Goal: Task Accomplishment & Management: Use online tool/utility

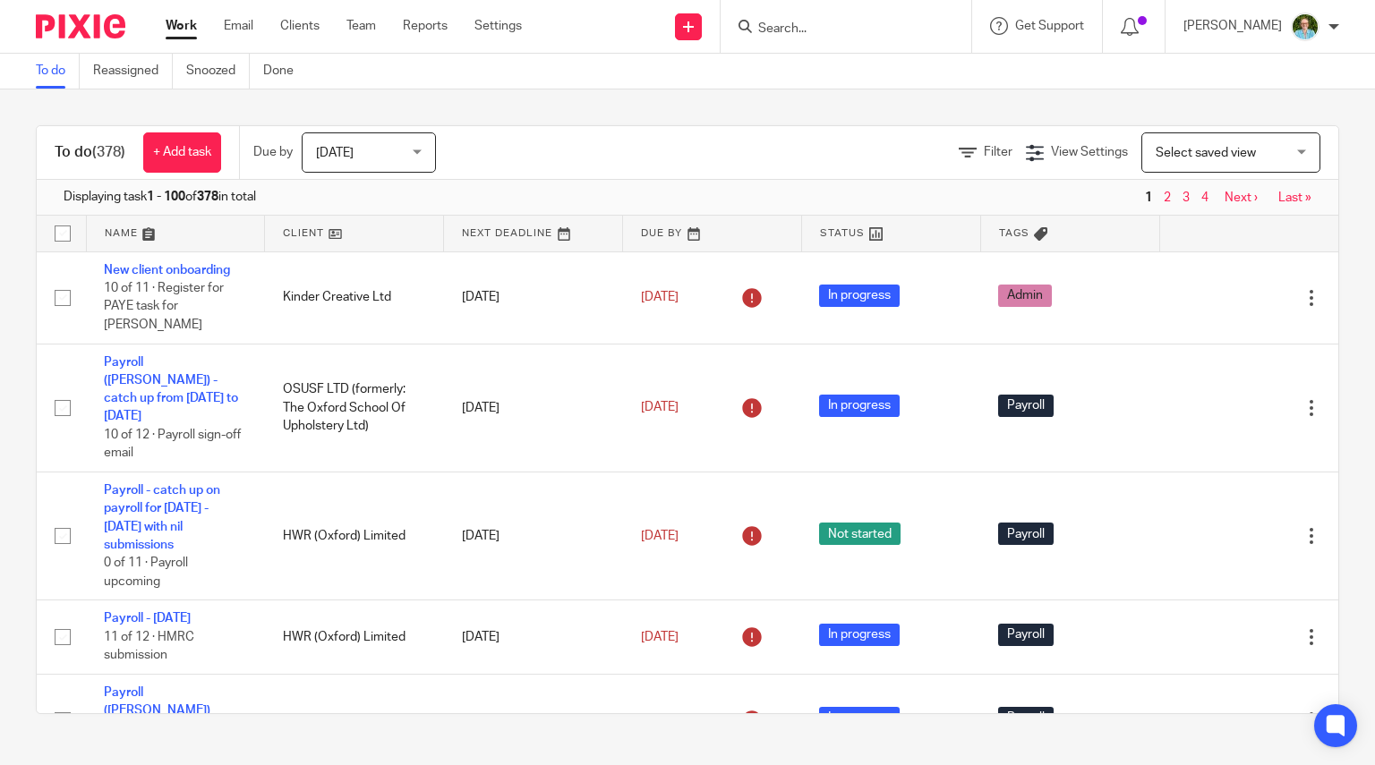
click at [826, 25] on input "Search" at bounding box center [836, 29] width 161 height 16
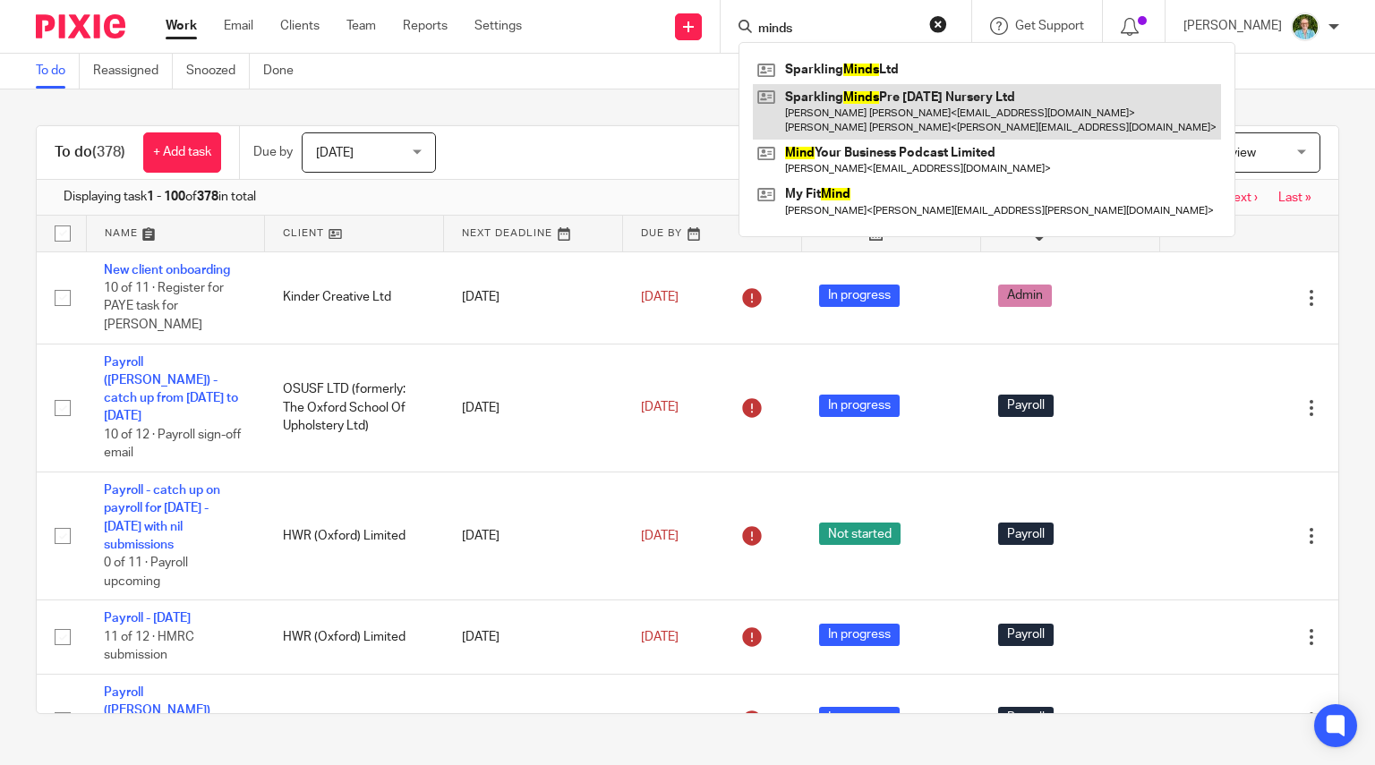
type input "minds"
click at [852, 113] on link at bounding box center [987, 111] width 468 height 55
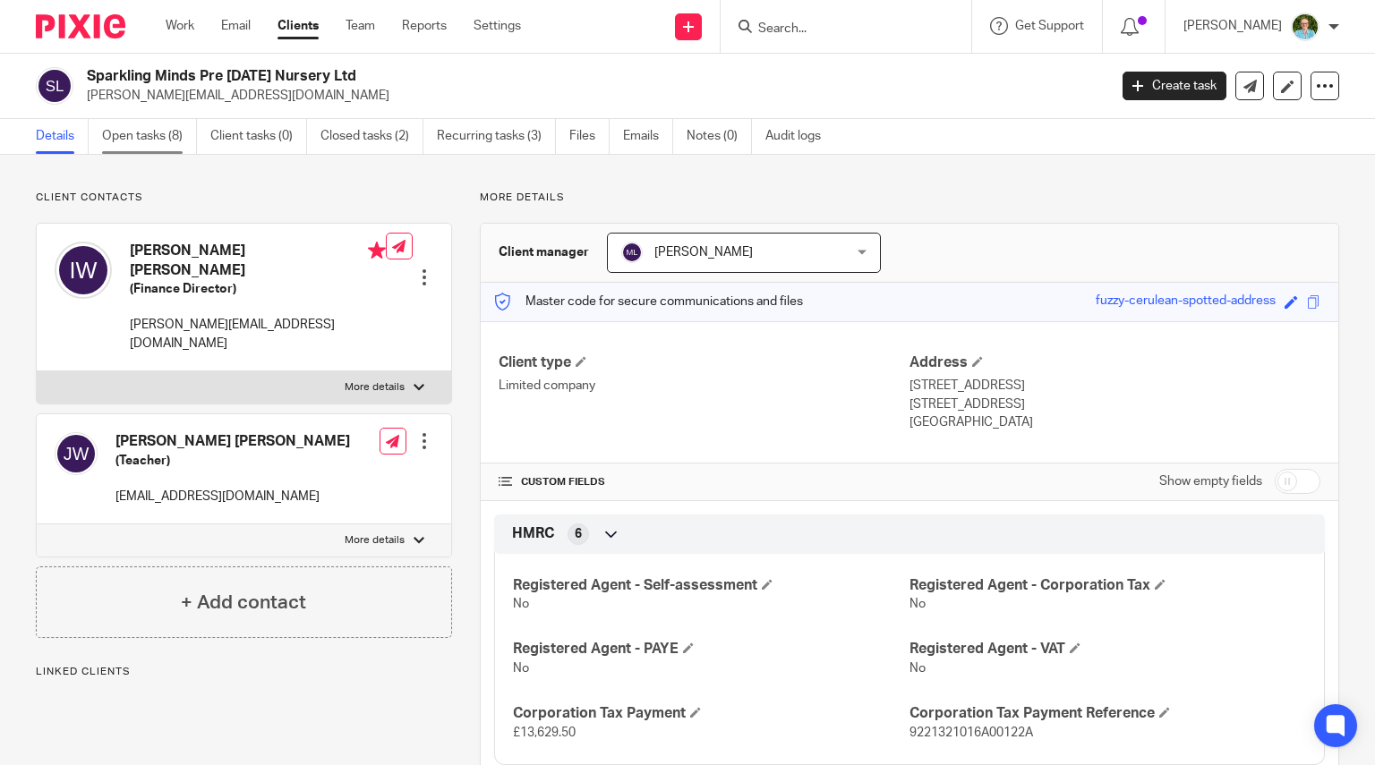
click at [140, 123] on link "Open tasks (8)" at bounding box center [149, 136] width 95 height 35
click at [140, 148] on link "Open tasks (8)" at bounding box center [149, 136] width 95 height 35
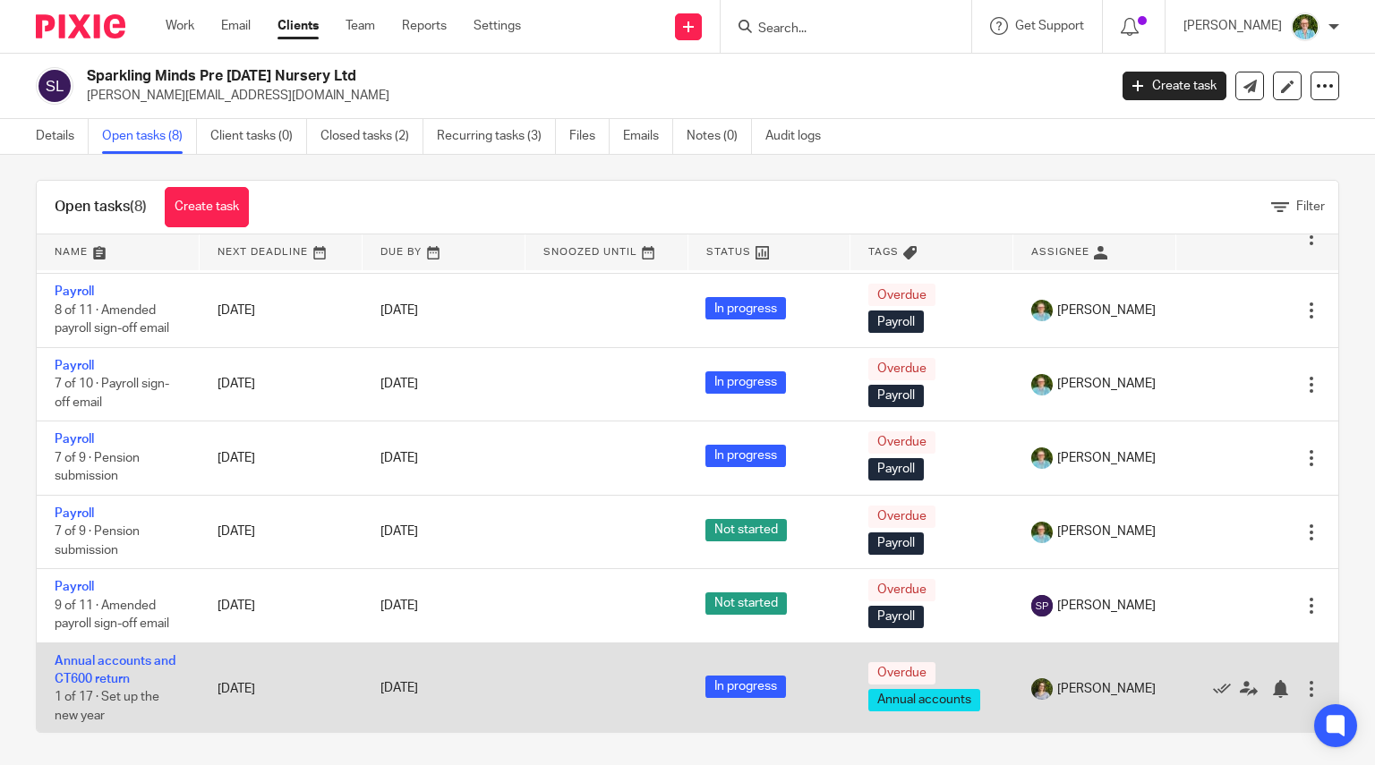
scroll to position [13, 0]
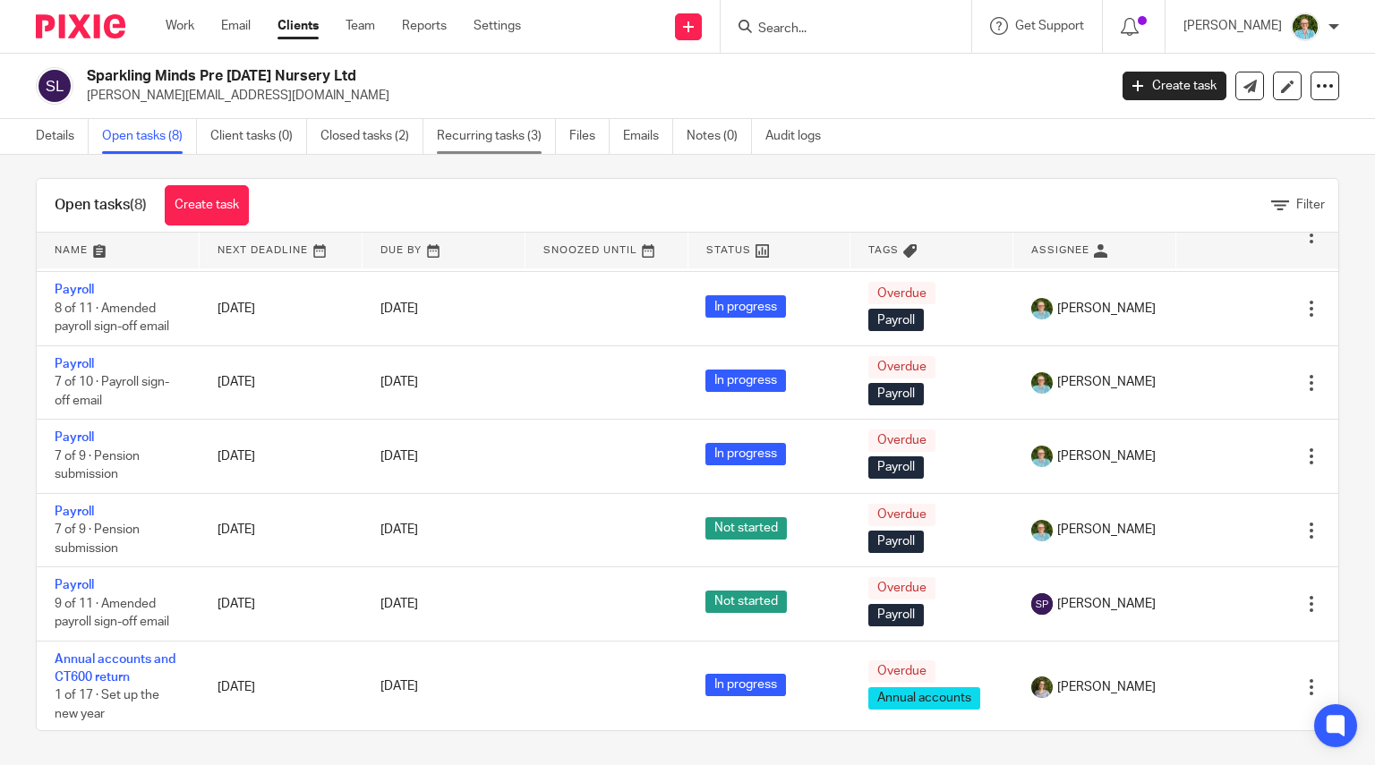
click at [464, 131] on link "Recurring tasks (3)" at bounding box center [496, 136] width 119 height 35
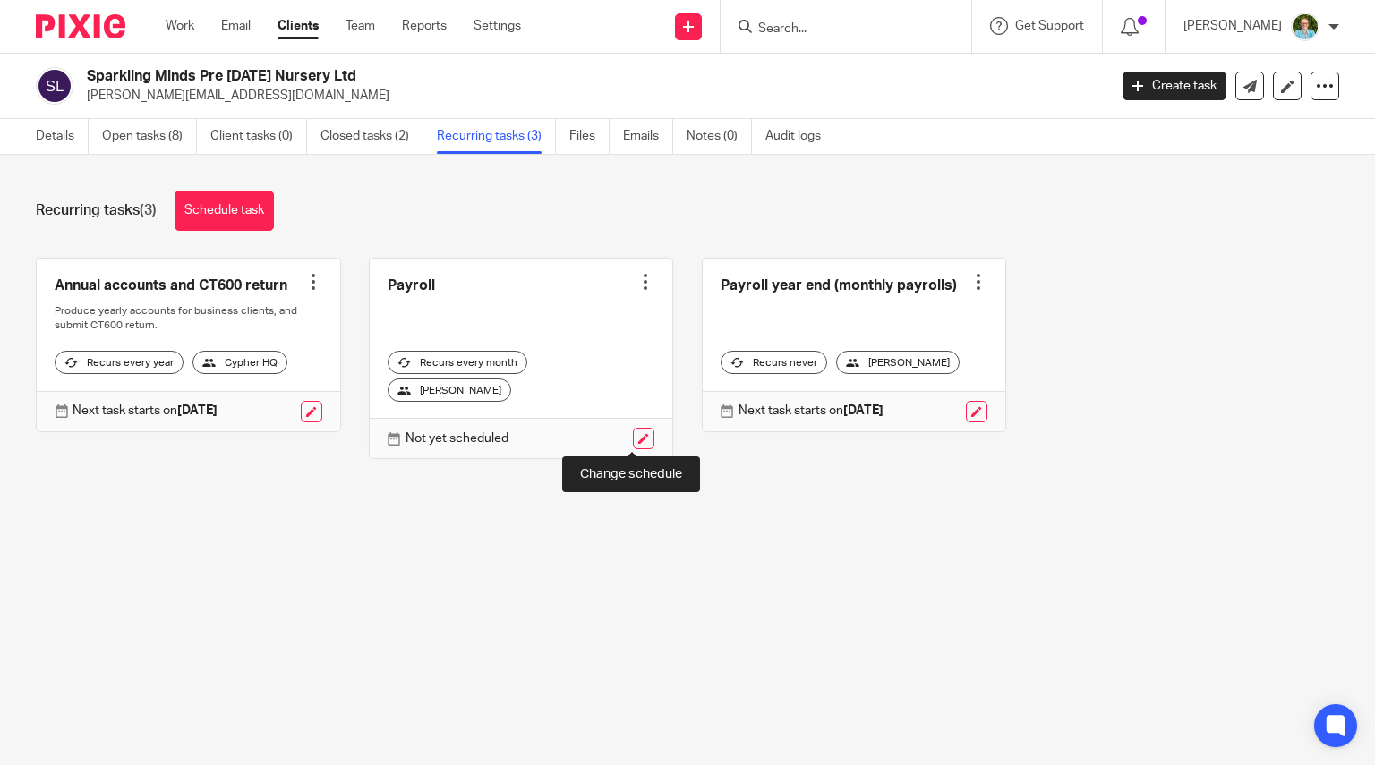
click at [633, 432] on link at bounding box center [643, 438] width 21 height 21
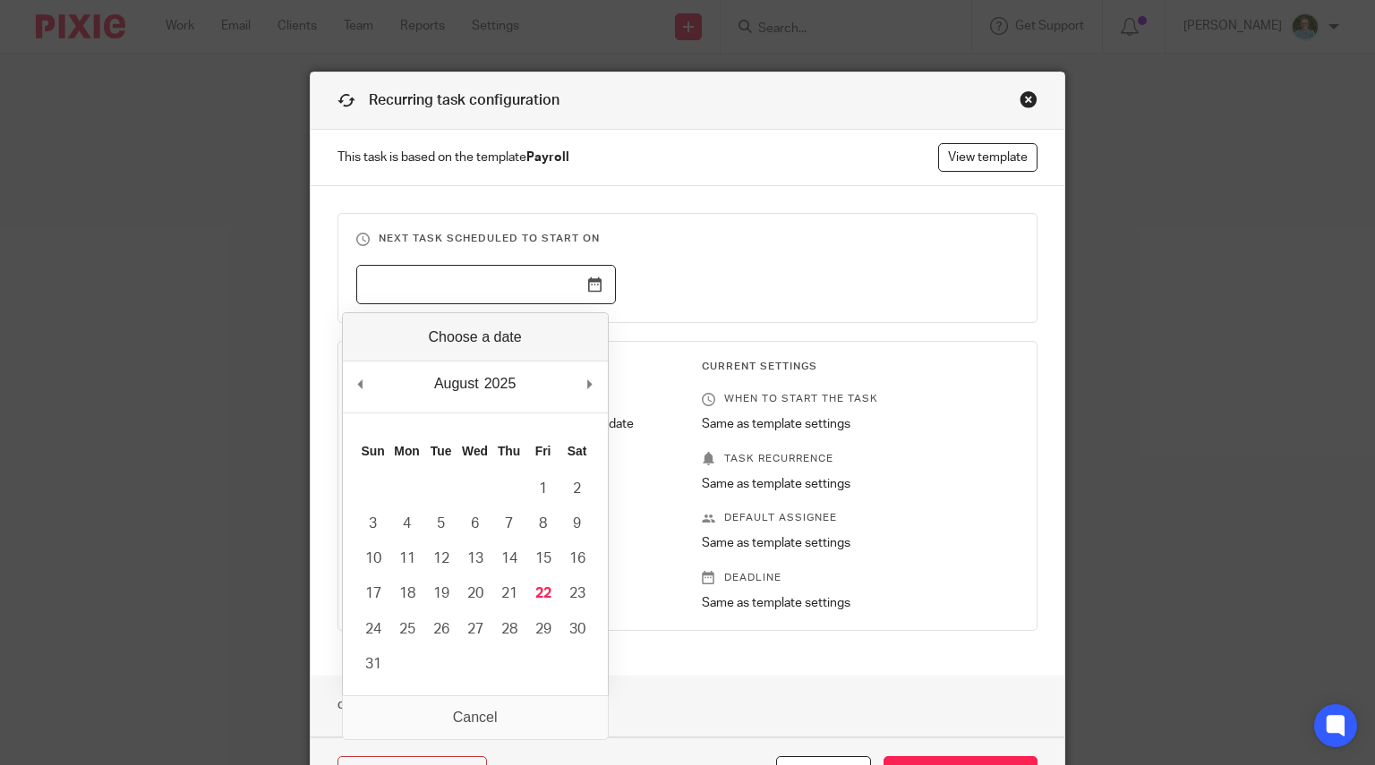
click at [472, 274] on input "Use the arrow keys to pick a date" at bounding box center [486, 285] width 260 height 40
type input "[DATE]"
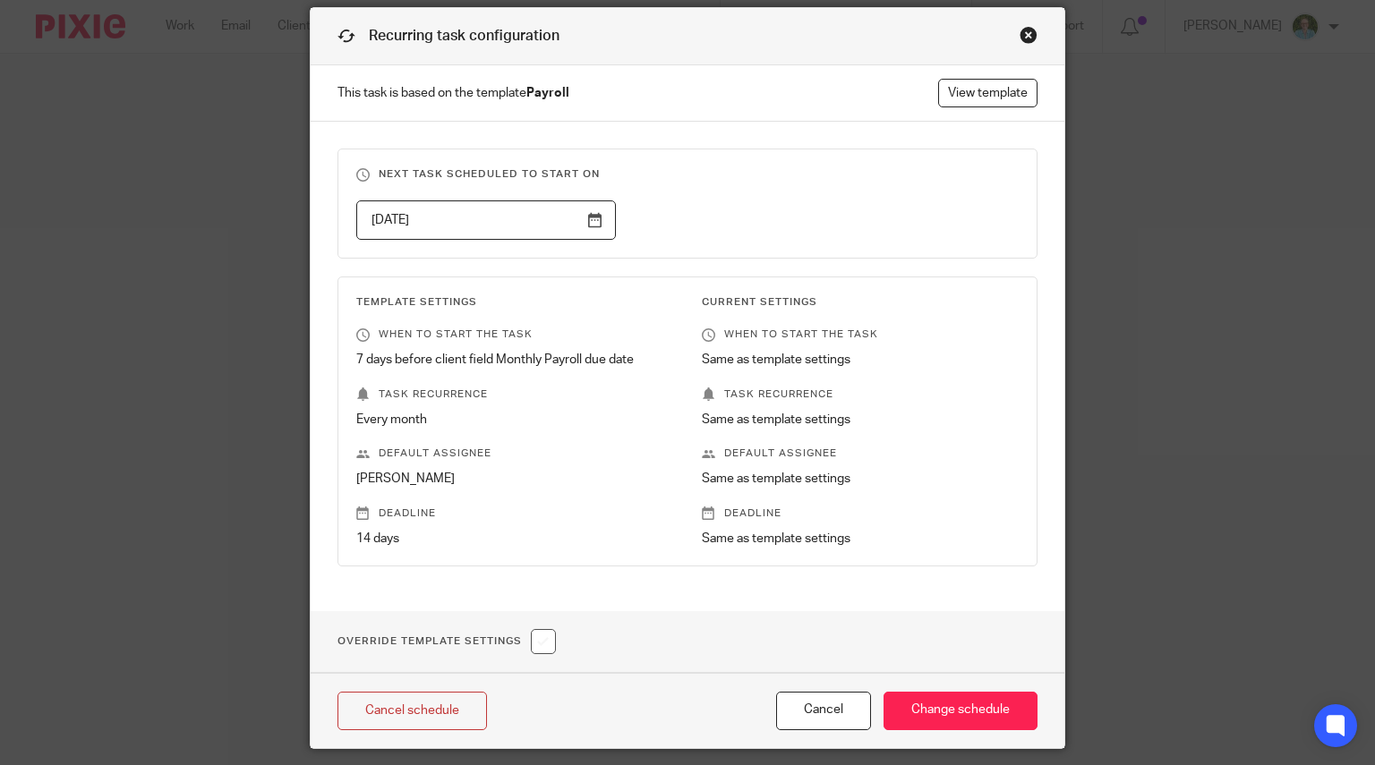
scroll to position [116, 0]
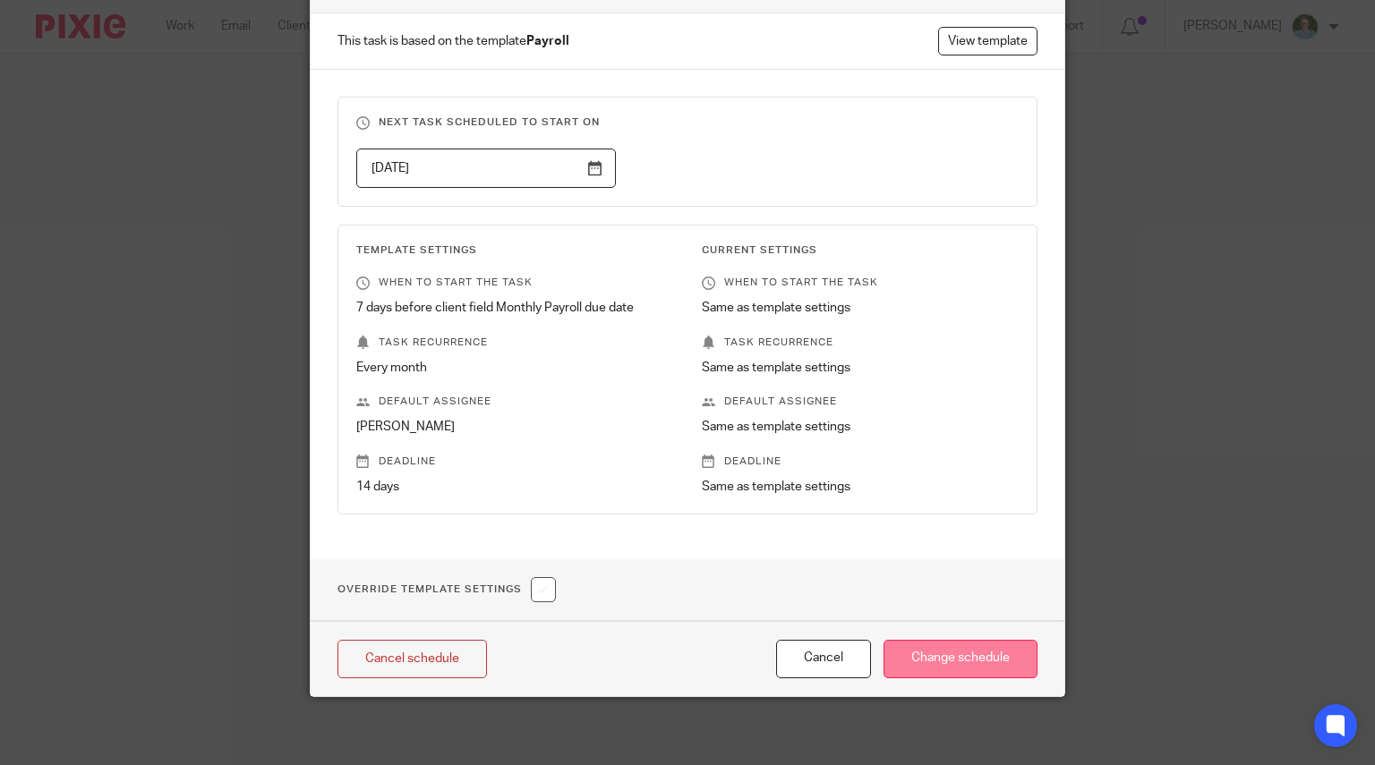
click at [913, 653] on input "Change schedule" at bounding box center [960, 659] width 154 height 38
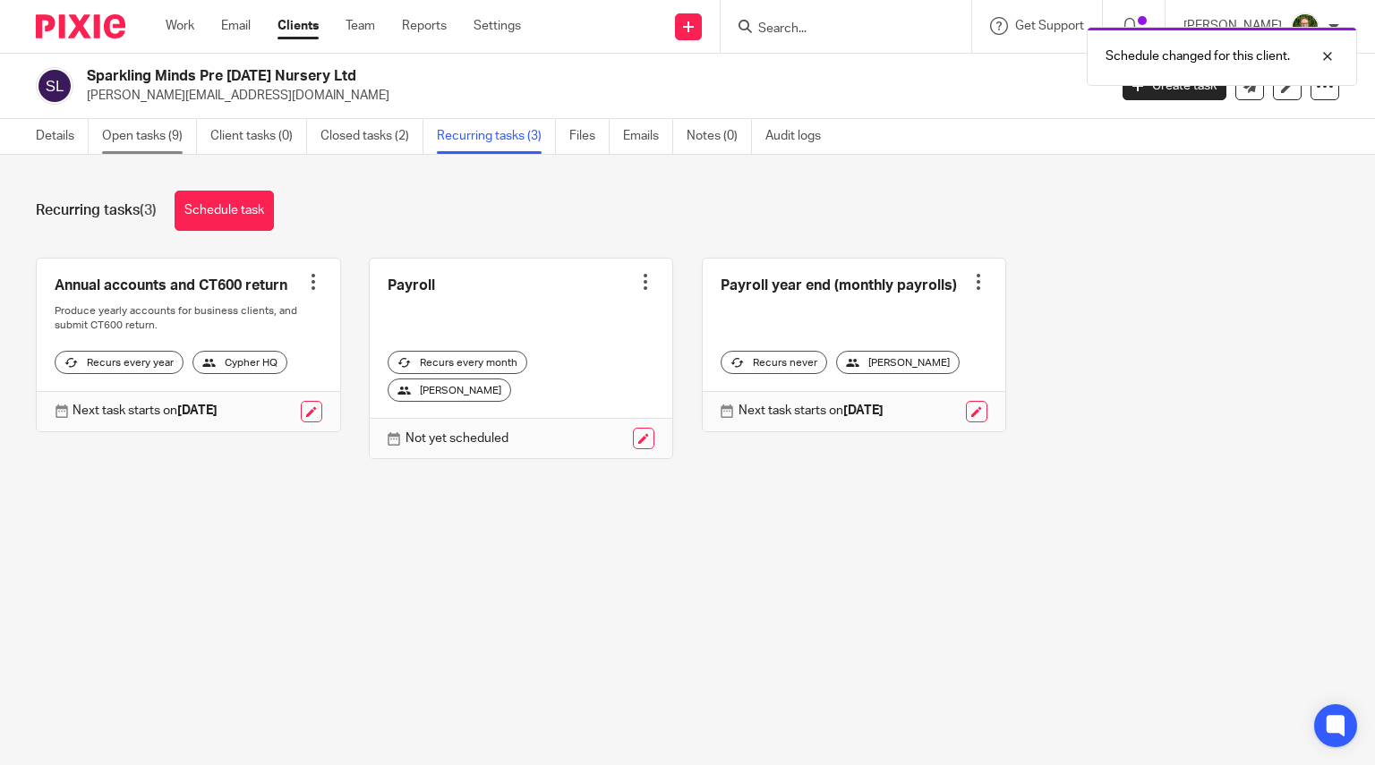
click at [144, 142] on link "Open tasks (9)" at bounding box center [149, 136] width 95 height 35
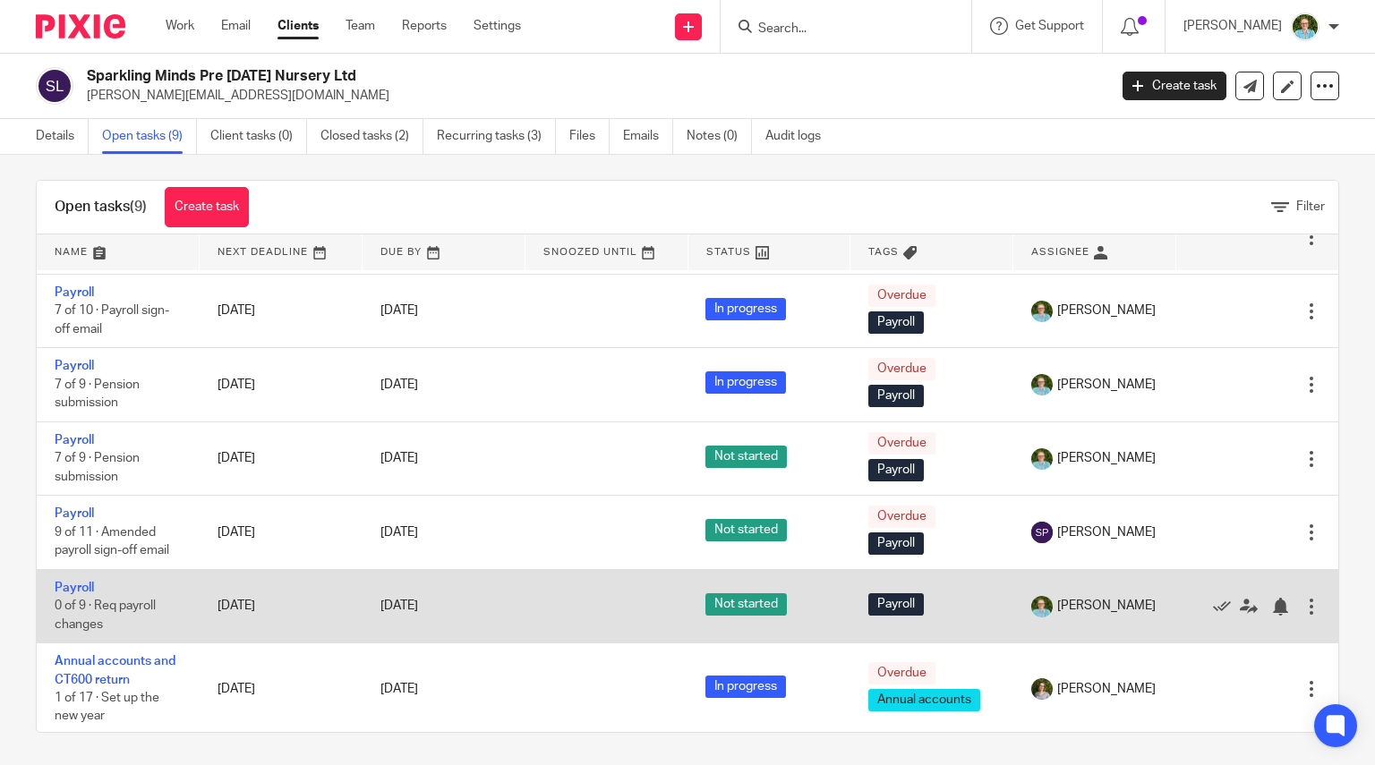
scroll to position [13, 0]
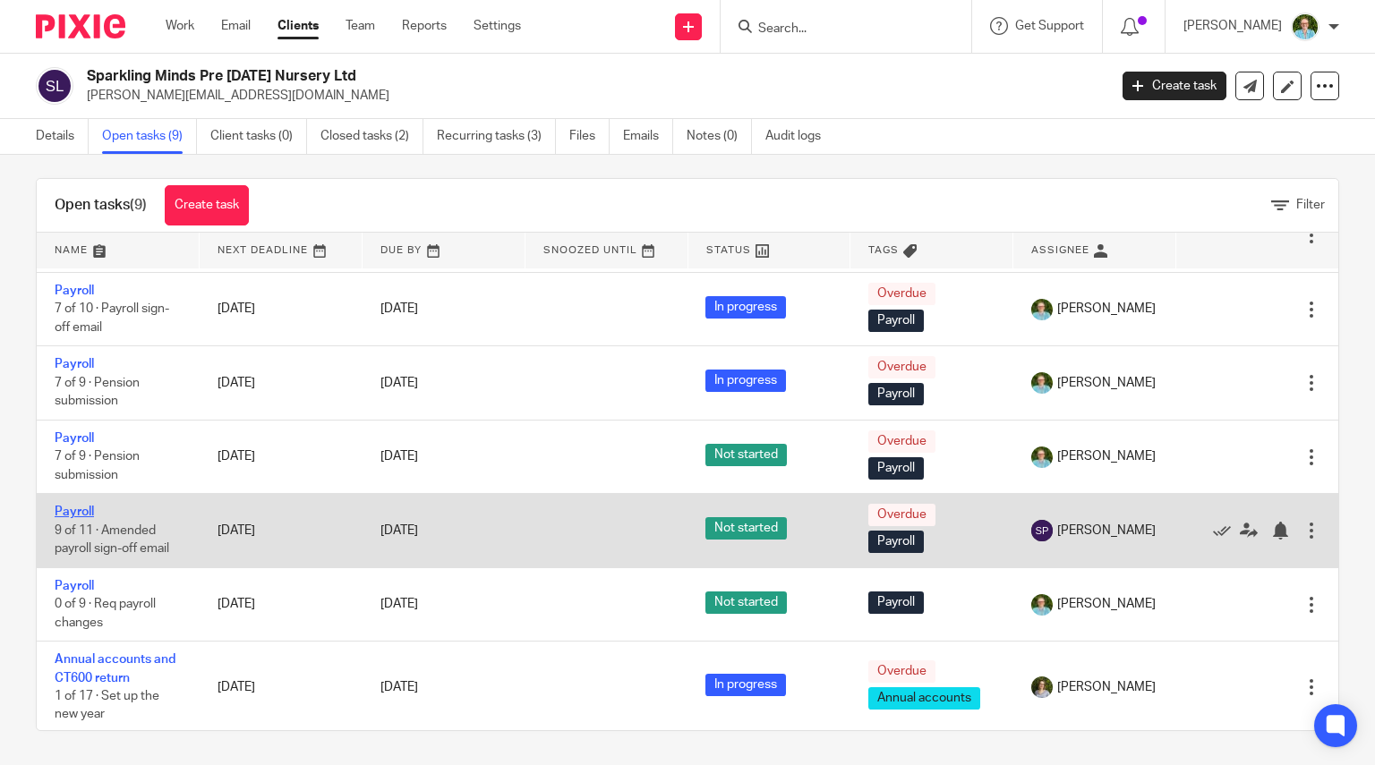
click at [70, 512] on link "Payroll" at bounding box center [74, 512] width 39 height 13
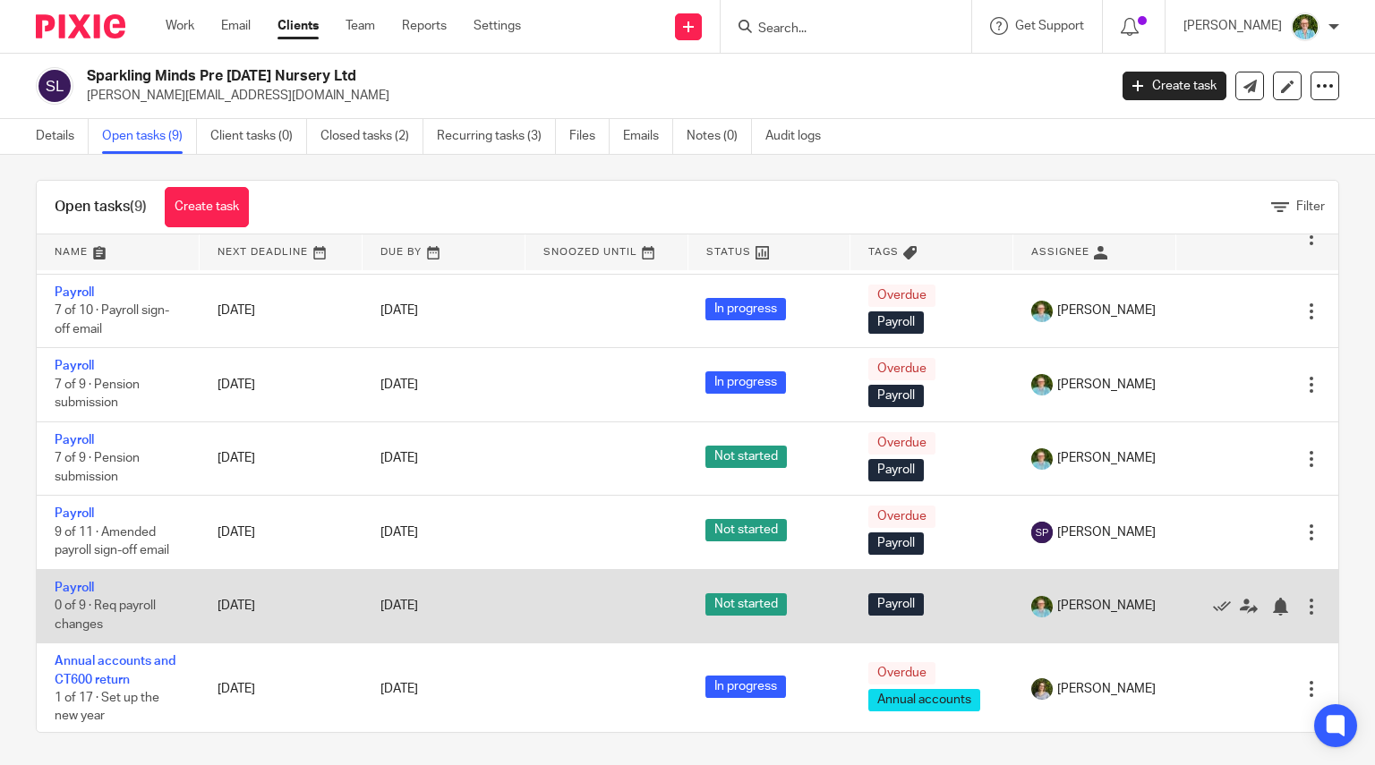
scroll to position [13, 0]
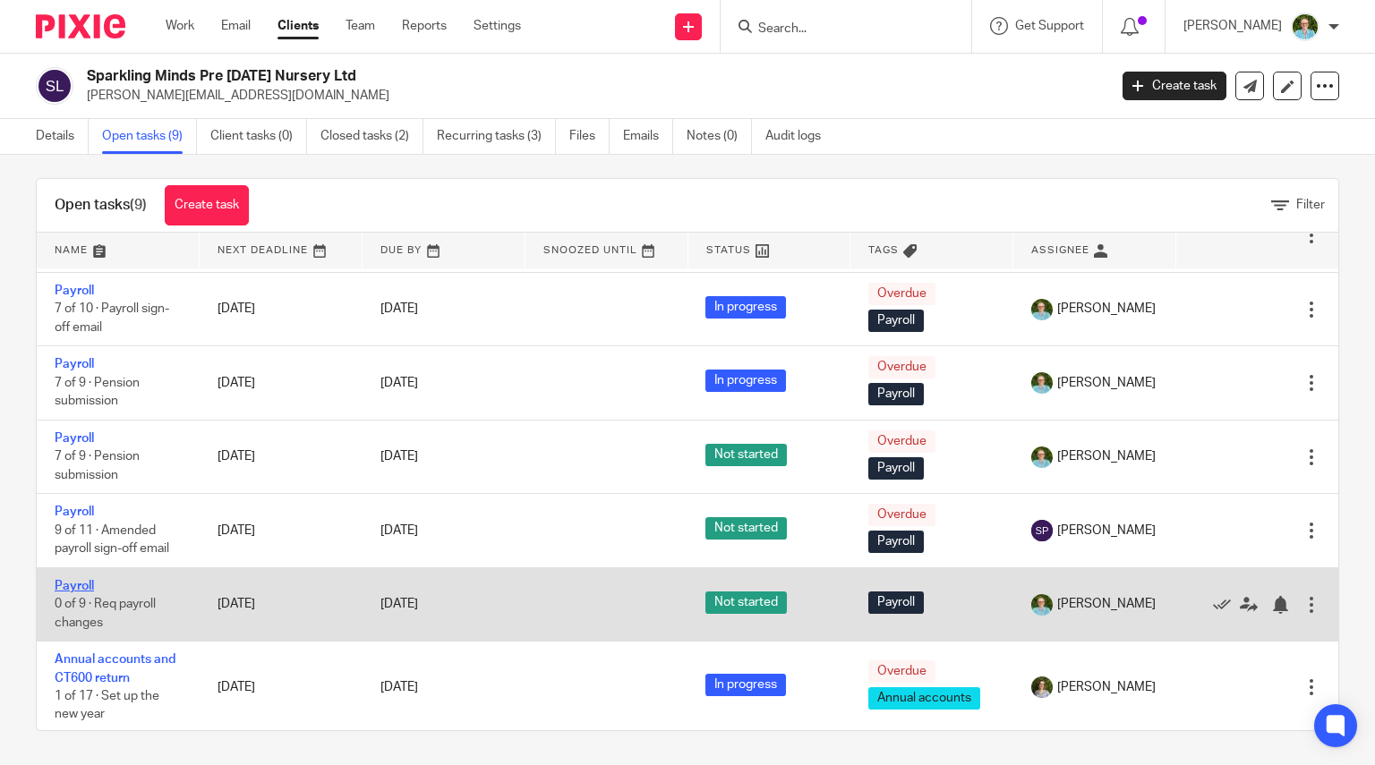
click at [72, 580] on link "Payroll" at bounding box center [74, 586] width 39 height 13
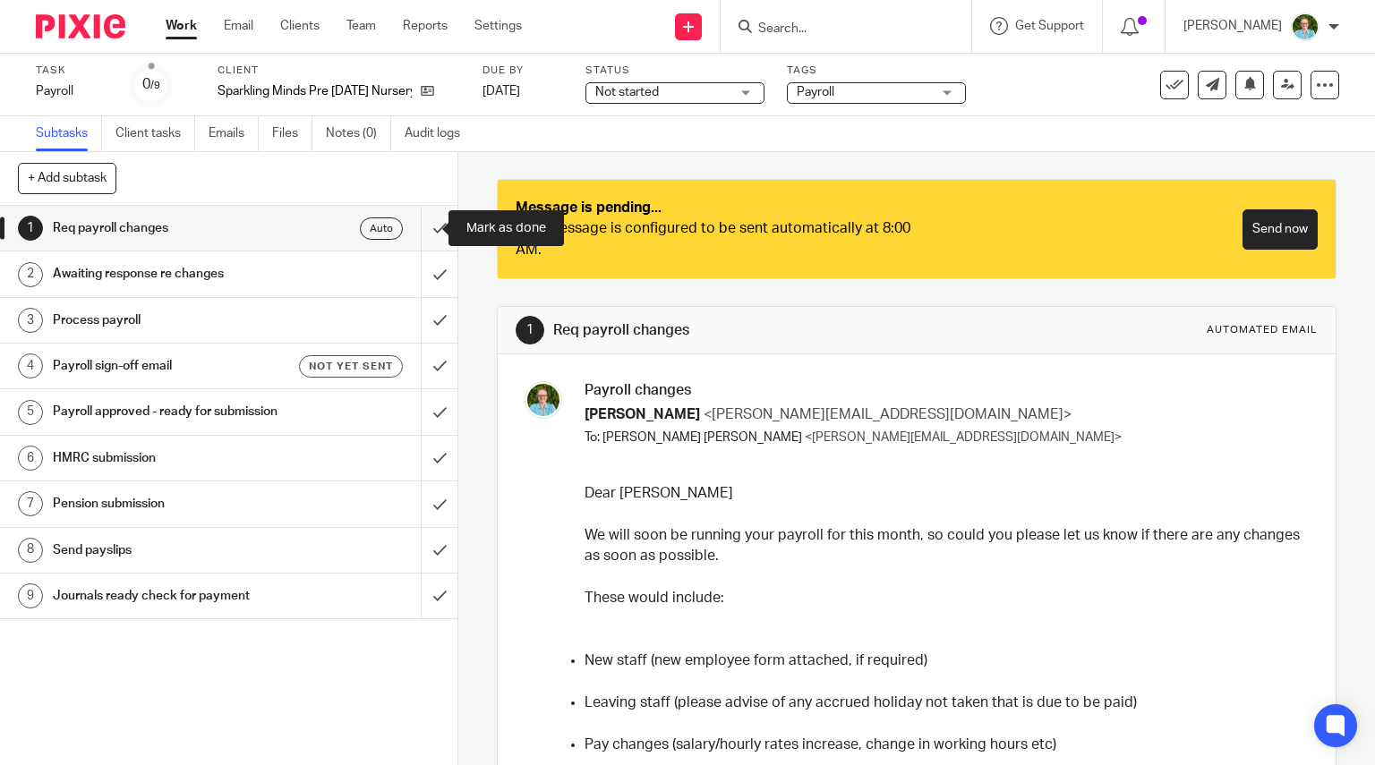
click at [415, 221] on input "submit" at bounding box center [228, 228] width 457 height 45
click at [563, 89] on link "[DATE]" at bounding box center [522, 91] width 81 height 19
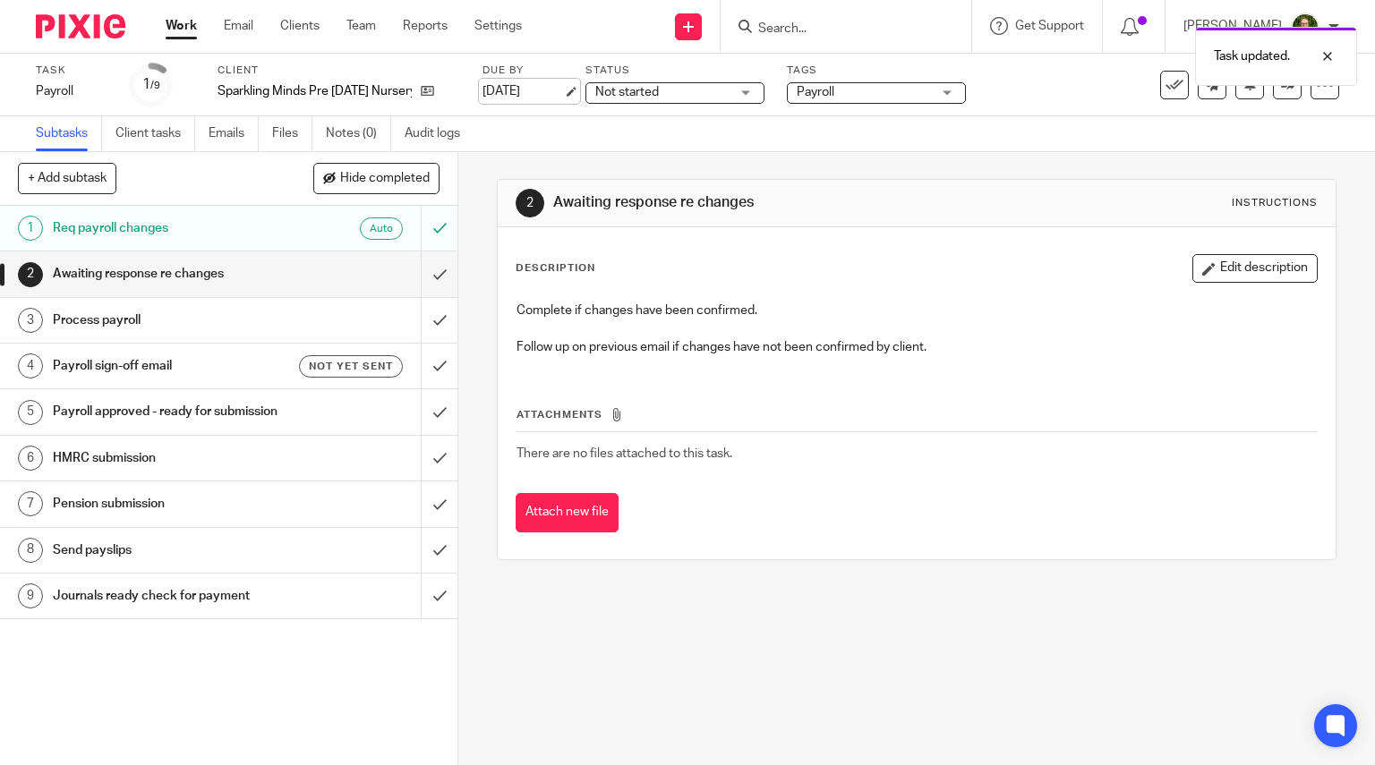
click at [550, 83] on link "[DATE]" at bounding box center [522, 91] width 81 height 19
click at [415, 266] on input "submit" at bounding box center [228, 273] width 457 height 45
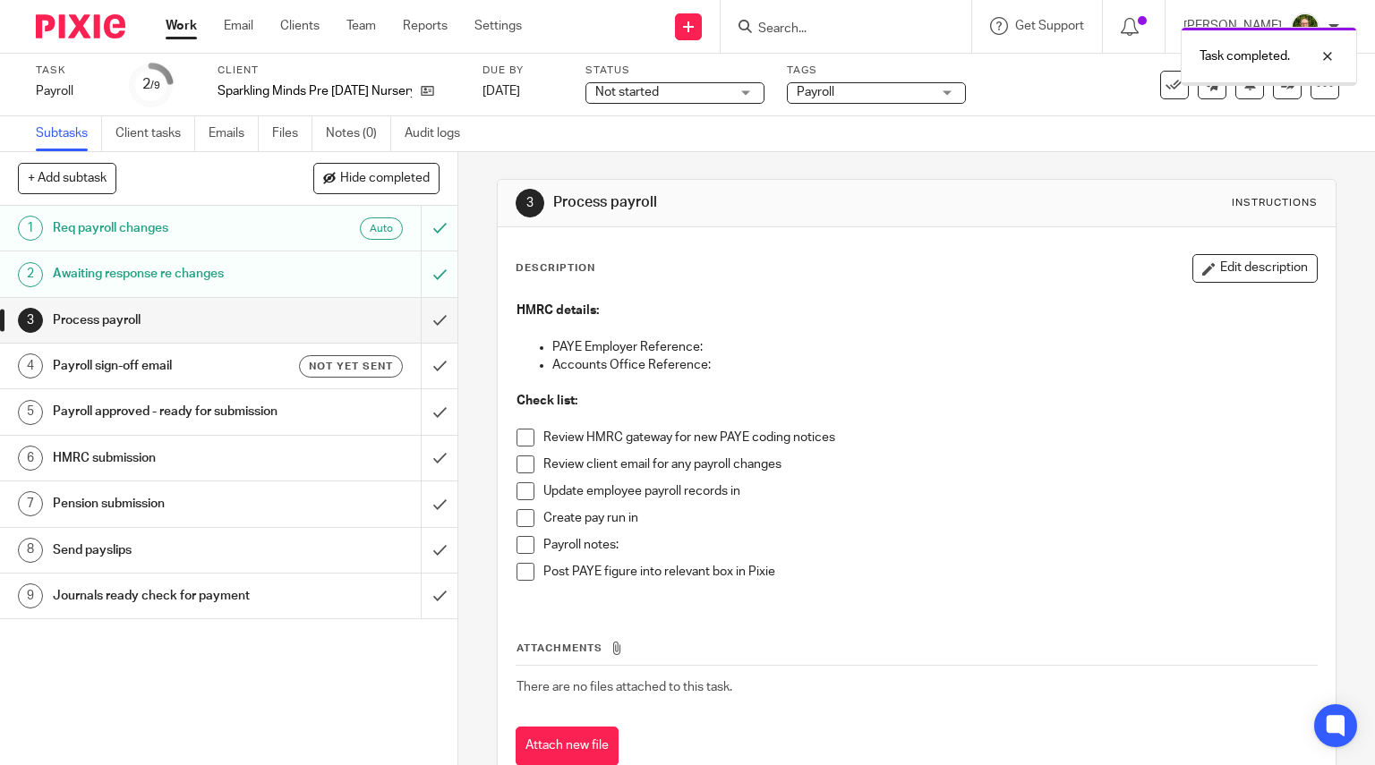
click at [525, 443] on span at bounding box center [525, 438] width 18 height 18
click at [530, 472] on li "Review client email for any payroll changes" at bounding box center [916, 468] width 801 height 27
click at [516, 465] on span at bounding box center [525, 464] width 18 height 18
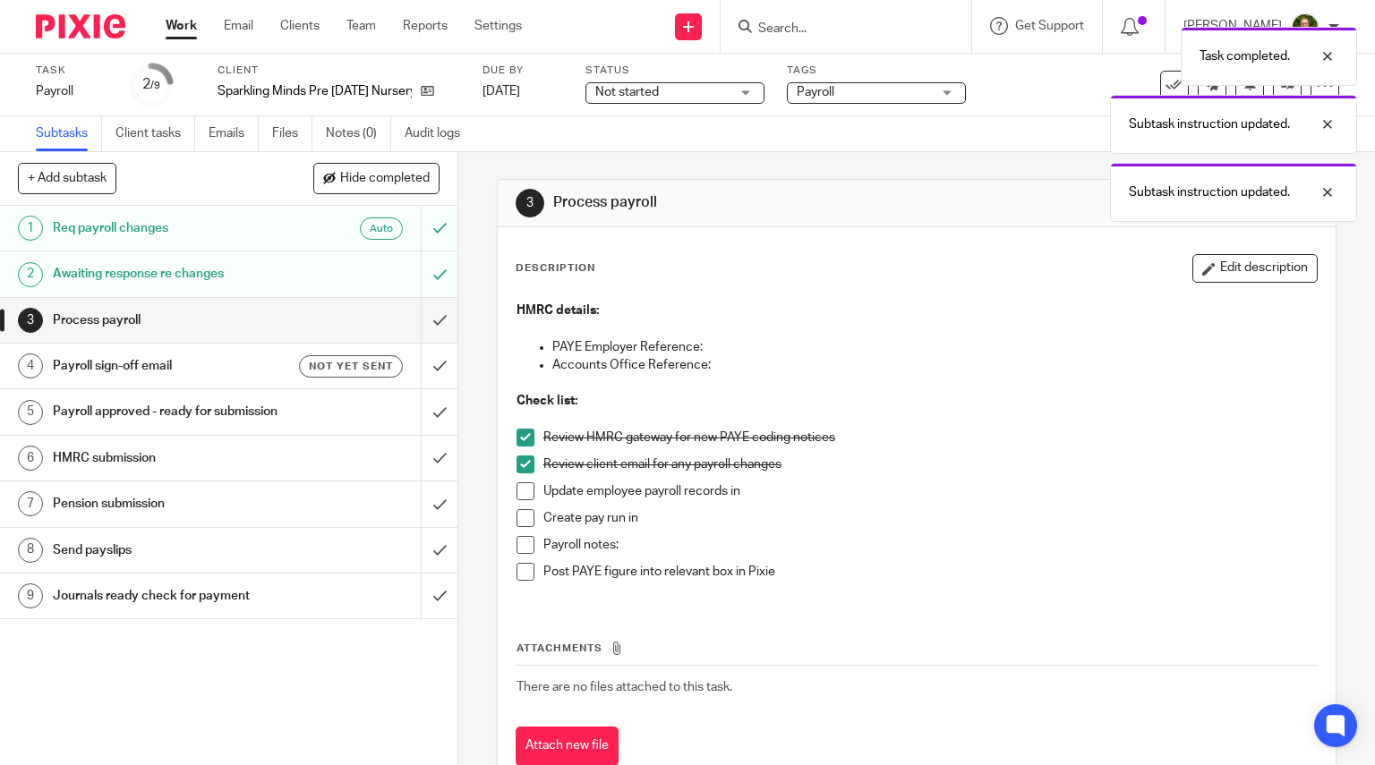
click at [522, 494] on span at bounding box center [525, 491] width 18 height 18
click at [523, 515] on span at bounding box center [525, 518] width 18 height 18
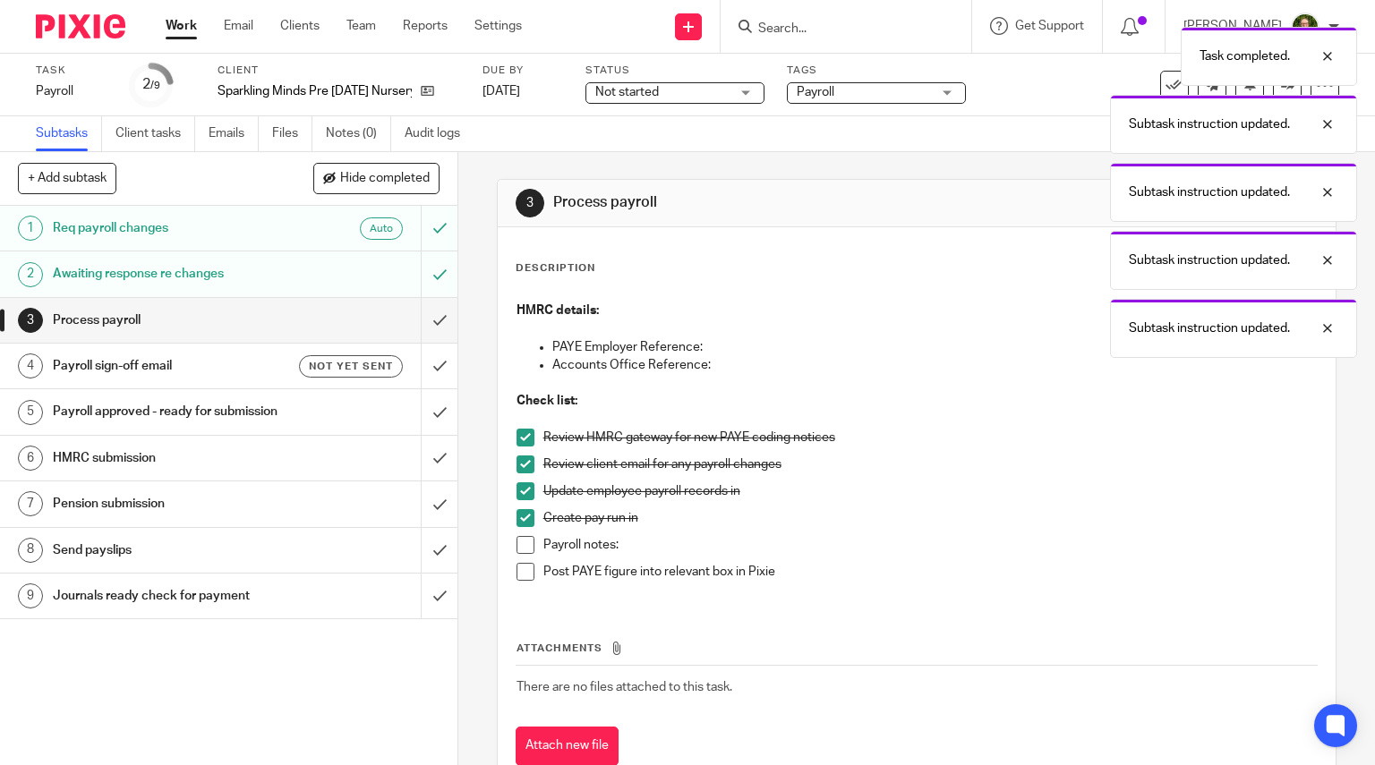
click at [523, 547] on span at bounding box center [525, 545] width 18 height 18
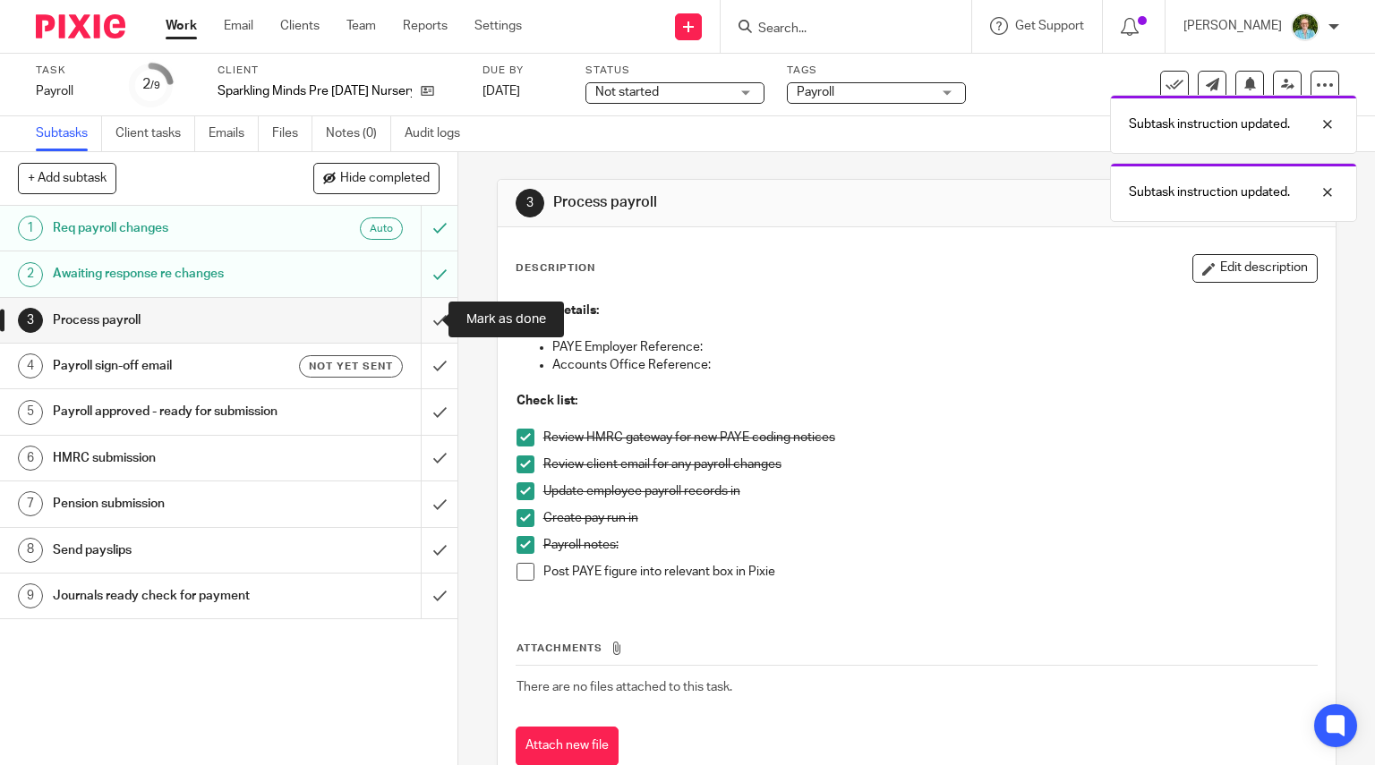
click at [414, 319] on input "submit" at bounding box center [228, 320] width 457 height 45
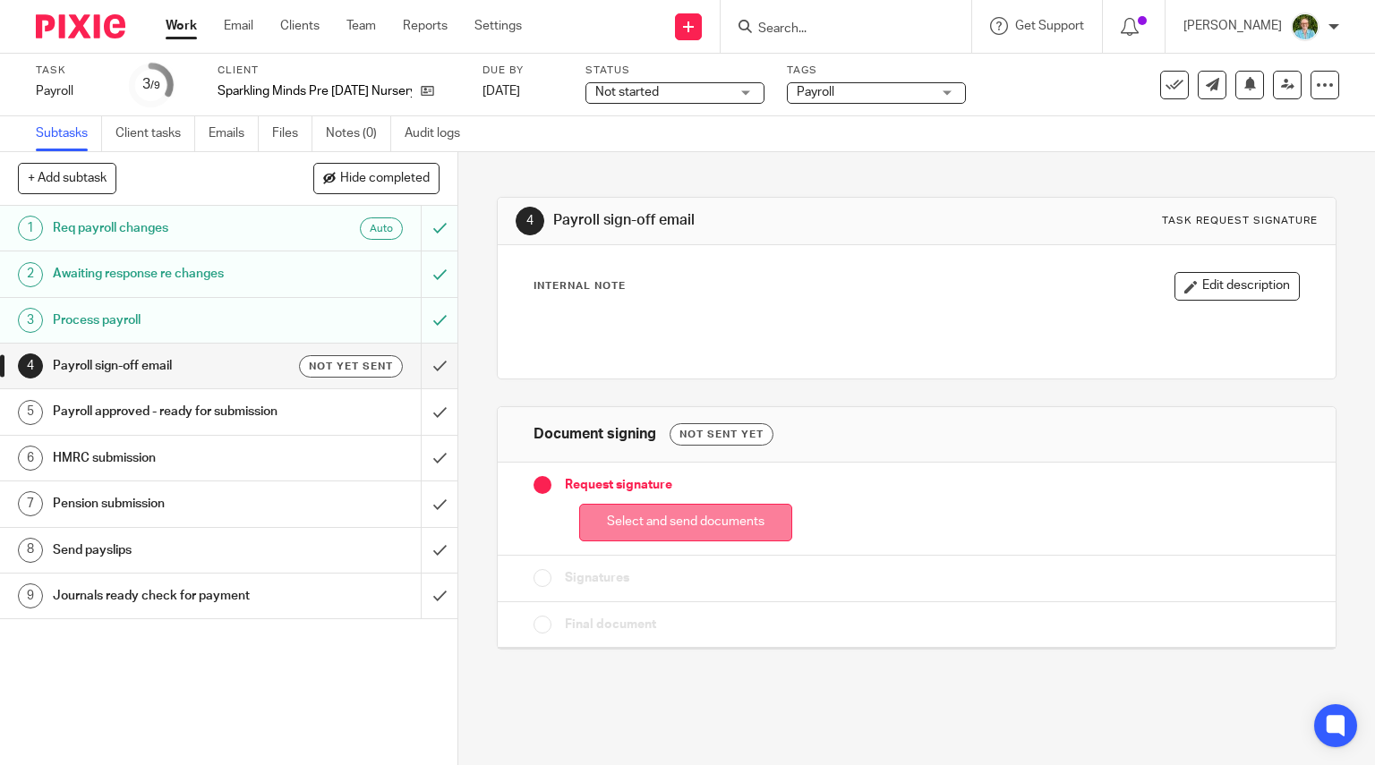
click at [747, 527] on button "Select and send documents" at bounding box center [685, 523] width 213 height 38
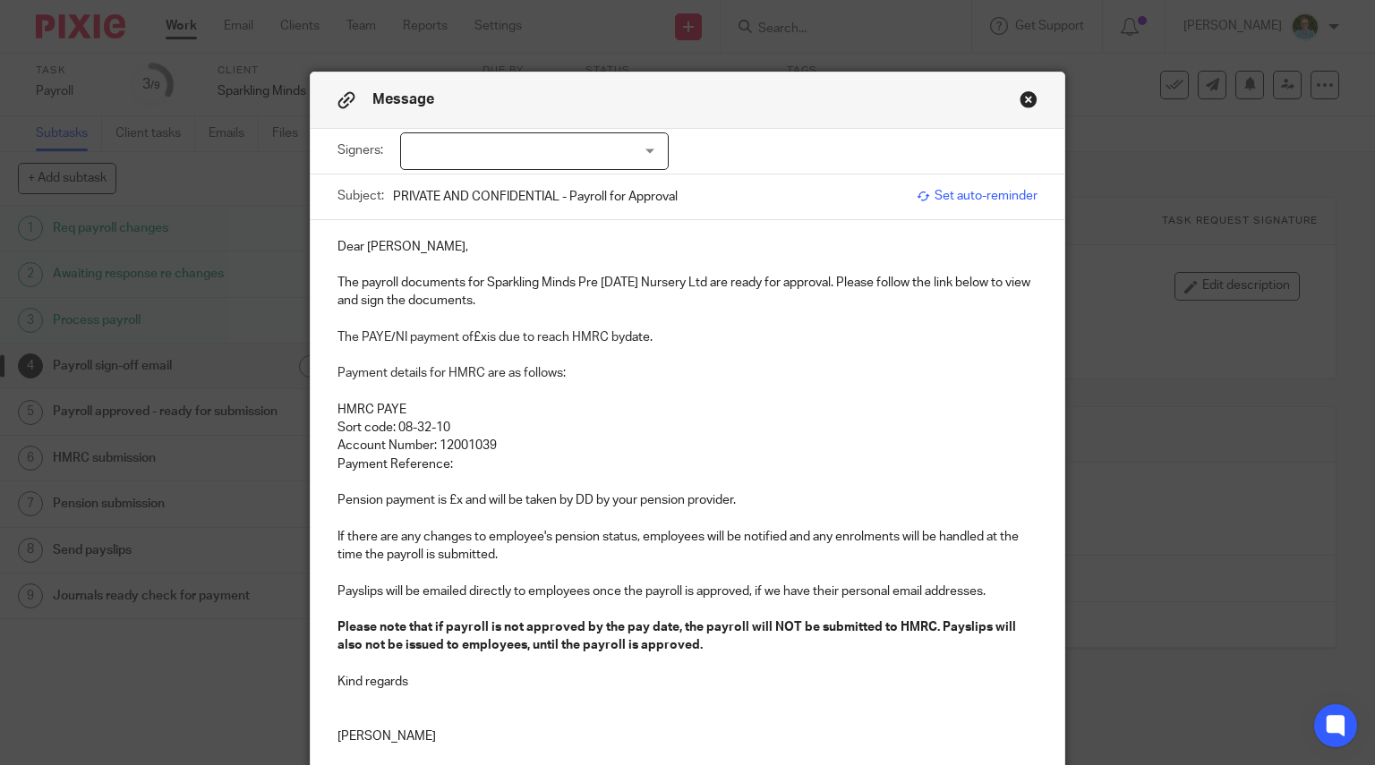
click at [547, 149] on div at bounding box center [534, 151] width 268 height 38
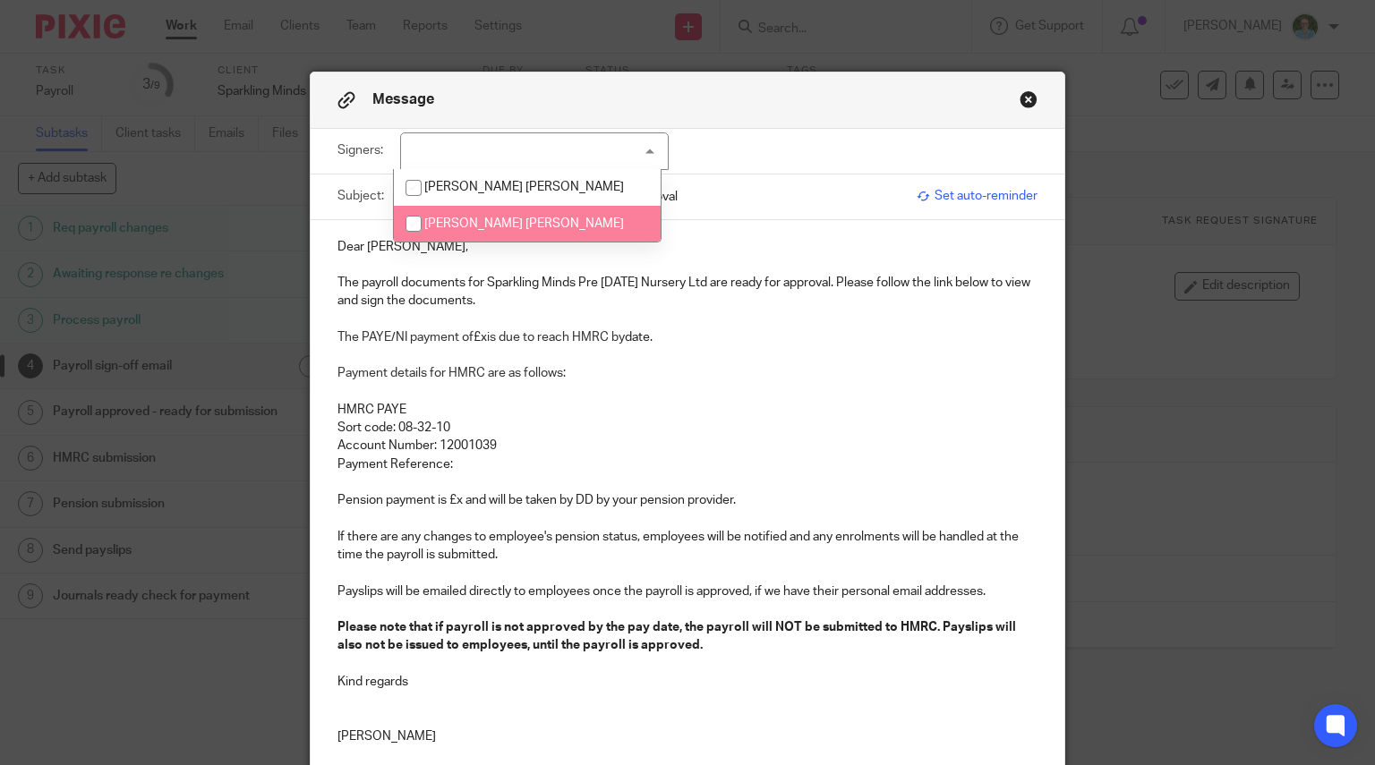
click at [483, 237] on li "[PERSON_NAME] [PERSON_NAME]" at bounding box center [527, 224] width 267 height 37
checkbox input "true"
click at [381, 295] on p "The payroll documents for Sparkling Minds Pre [DATE] Nursery Ltd are ready for …" at bounding box center [687, 292] width 701 height 37
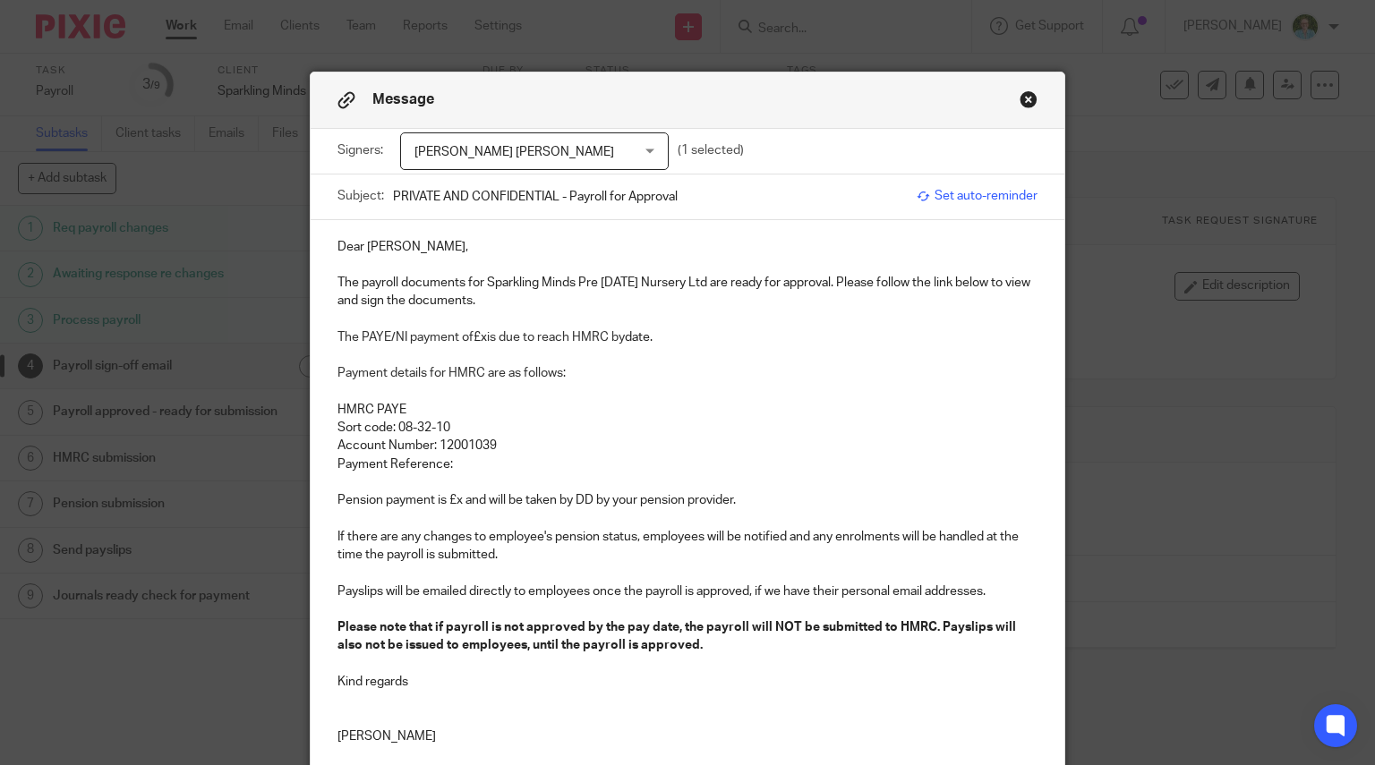
click at [354, 285] on p "The payroll documents for Sparkling Minds Pre [DATE] Nursery Ltd are ready for …" at bounding box center [687, 292] width 701 height 37
click at [337, 282] on p "The [DATE] payroll documents for Sparkling Minds Pre [DATE] Nursery Ltd are rea…" at bounding box center [687, 292] width 701 height 37
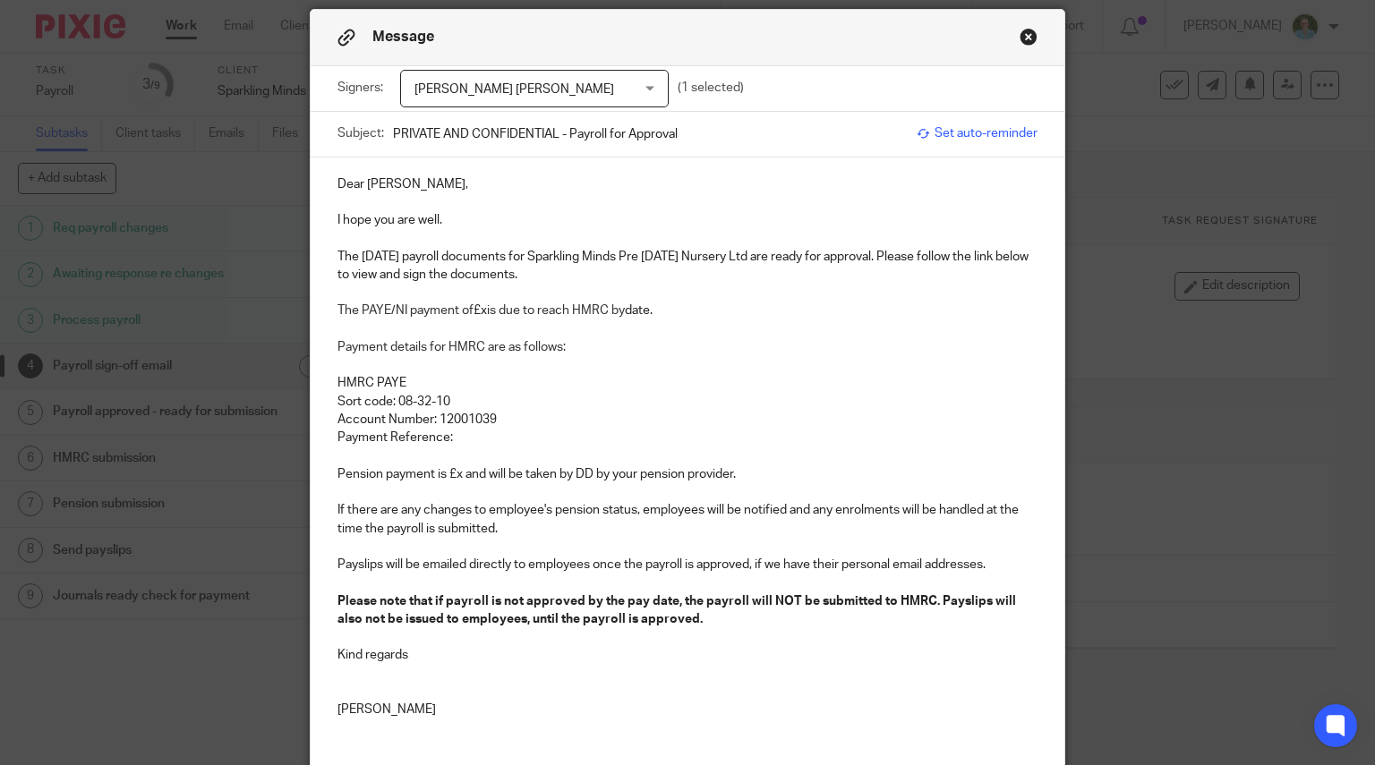
scroll to position [89, 0]
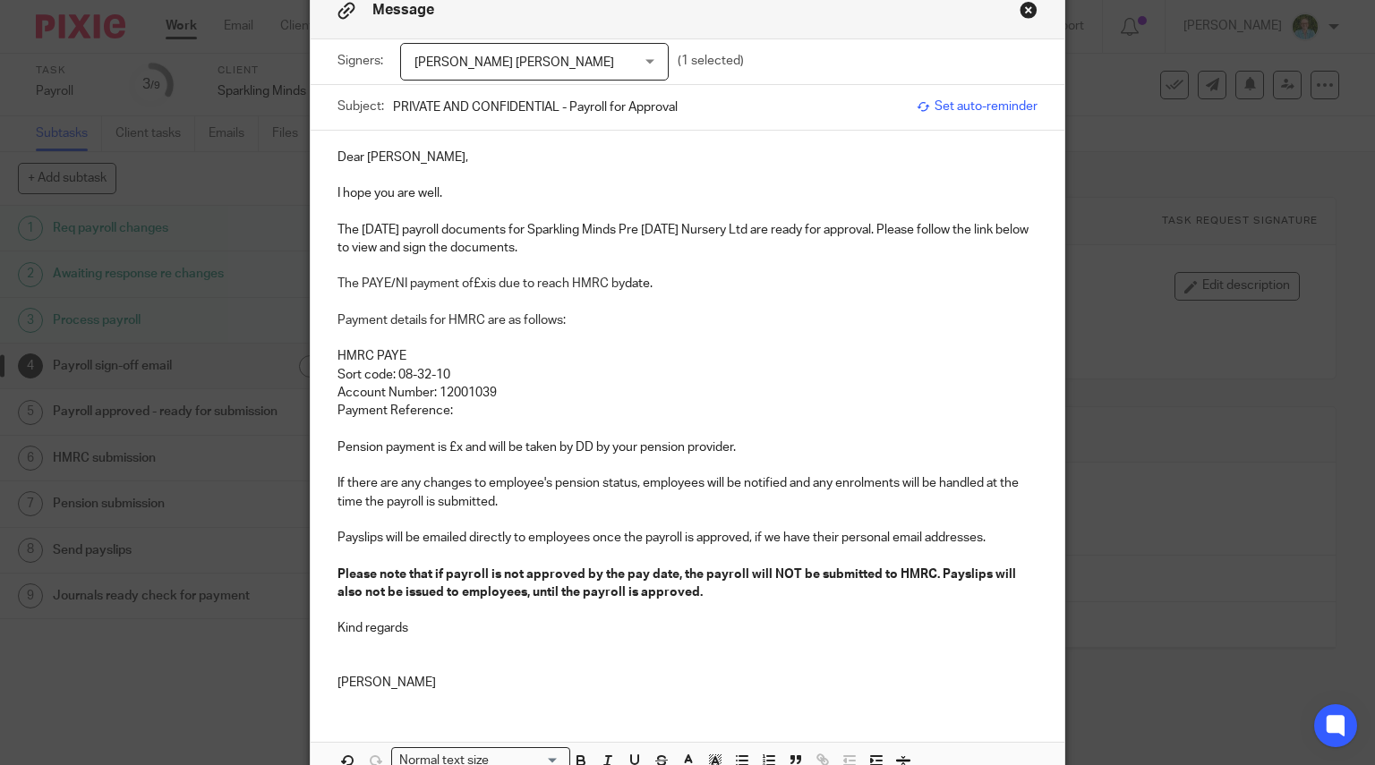
click at [481, 276] on p "The PAYE/NI payment of £x is due to reach HMRC by date." at bounding box center [687, 284] width 701 height 18
drag, startPoint x: 712, startPoint y: 289, endPoint x: 670, endPoint y: 288, distance: 42.1
click at [670, 288] on p "The PAYE/NI payment of £9,284.51 is due to reach HMRC by date." at bounding box center [687, 284] width 701 height 18
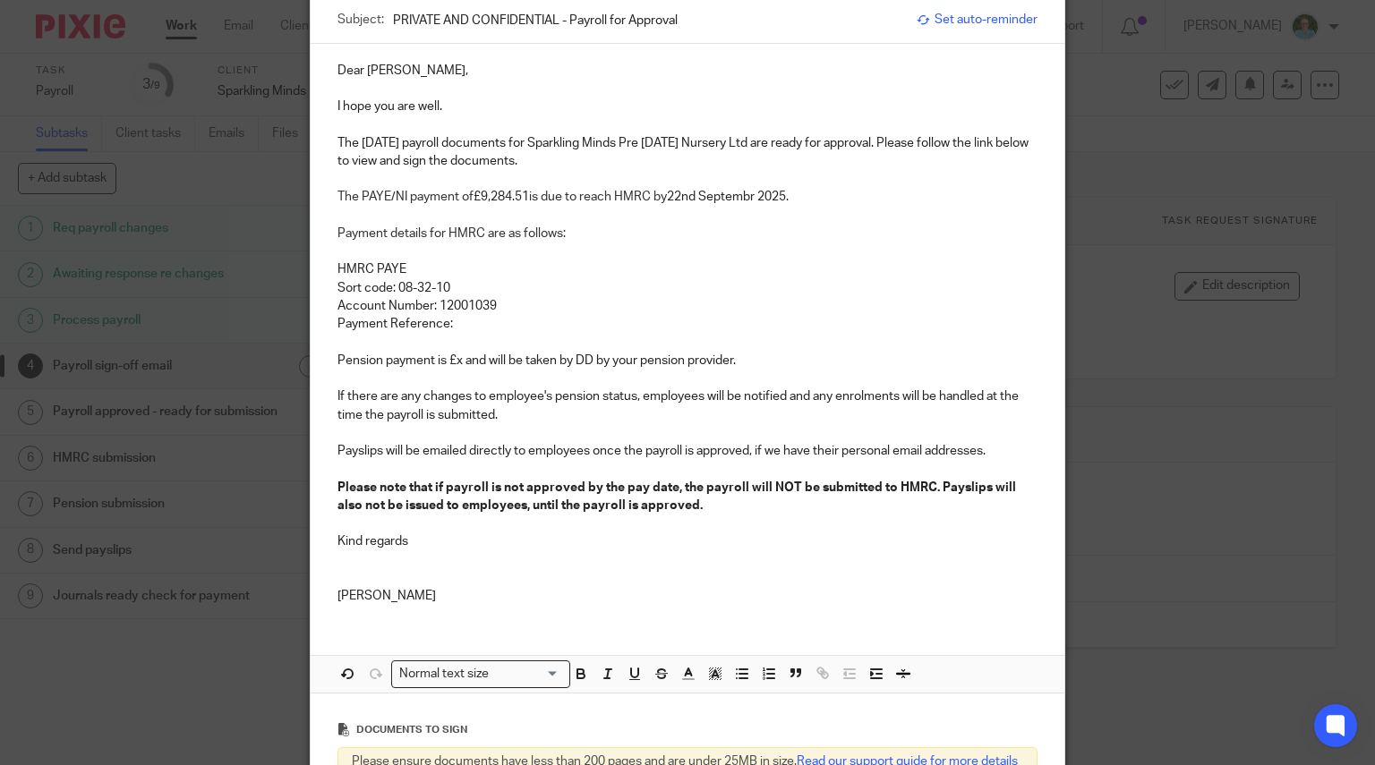
scroll to position [179, 0]
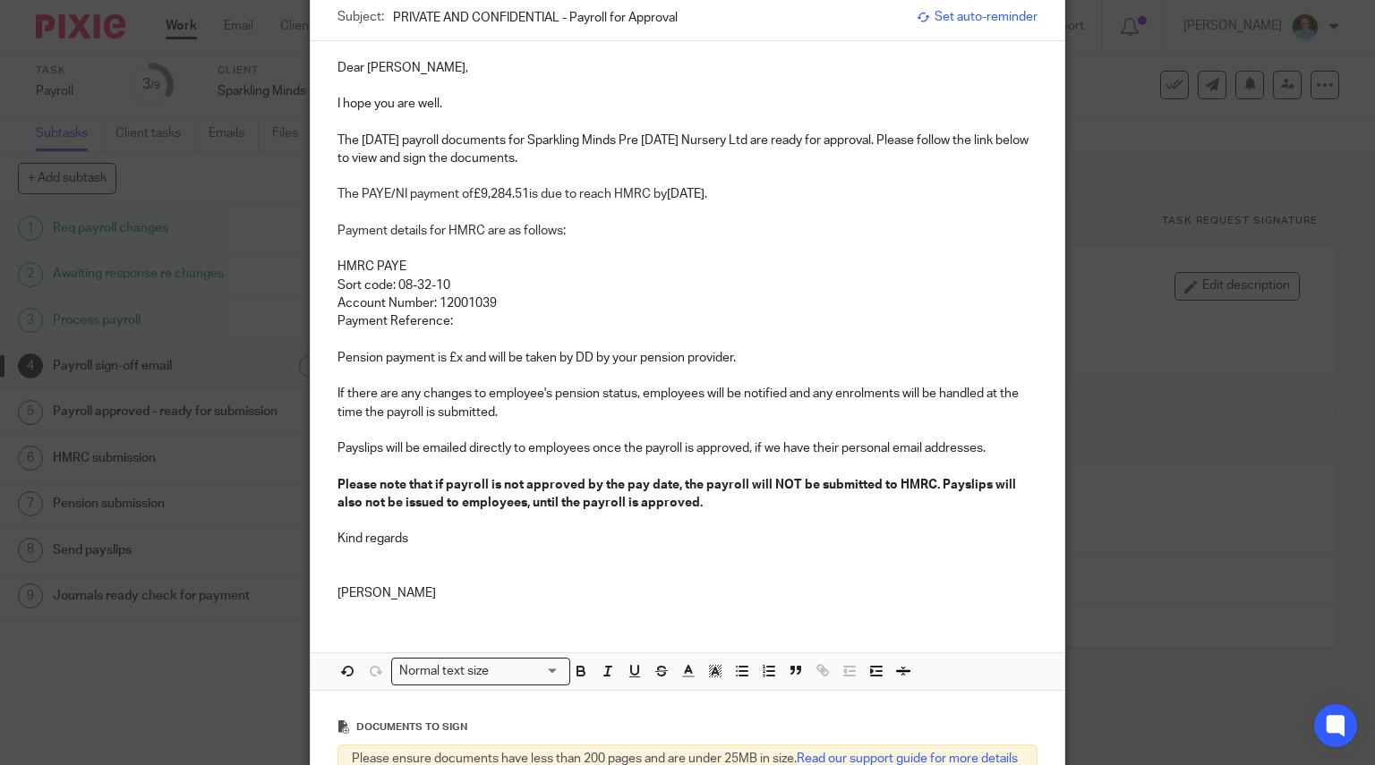
click at [480, 331] on p at bounding box center [687, 340] width 701 height 18
click at [481, 323] on p "Payment Reference:" at bounding box center [687, 321] width 701 height 18
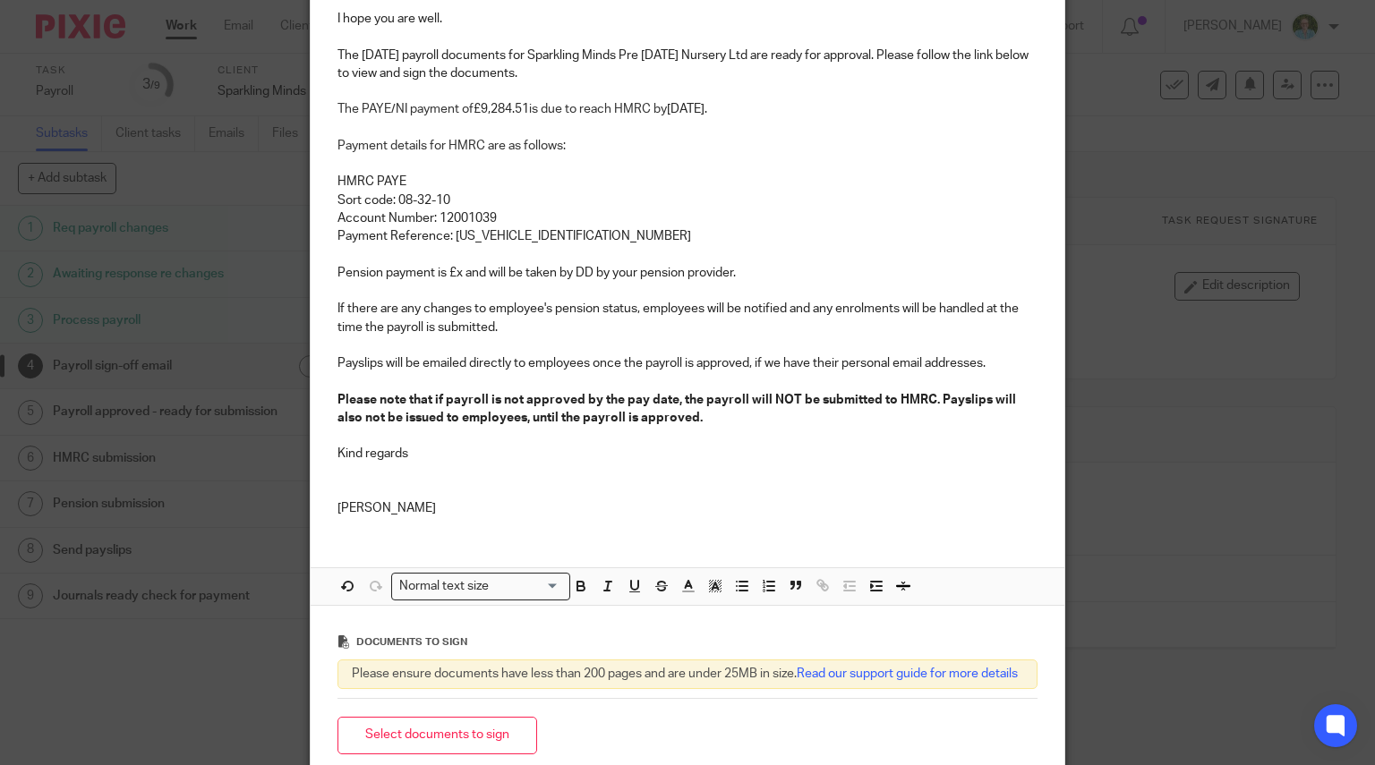
scroll to position [358, 0]
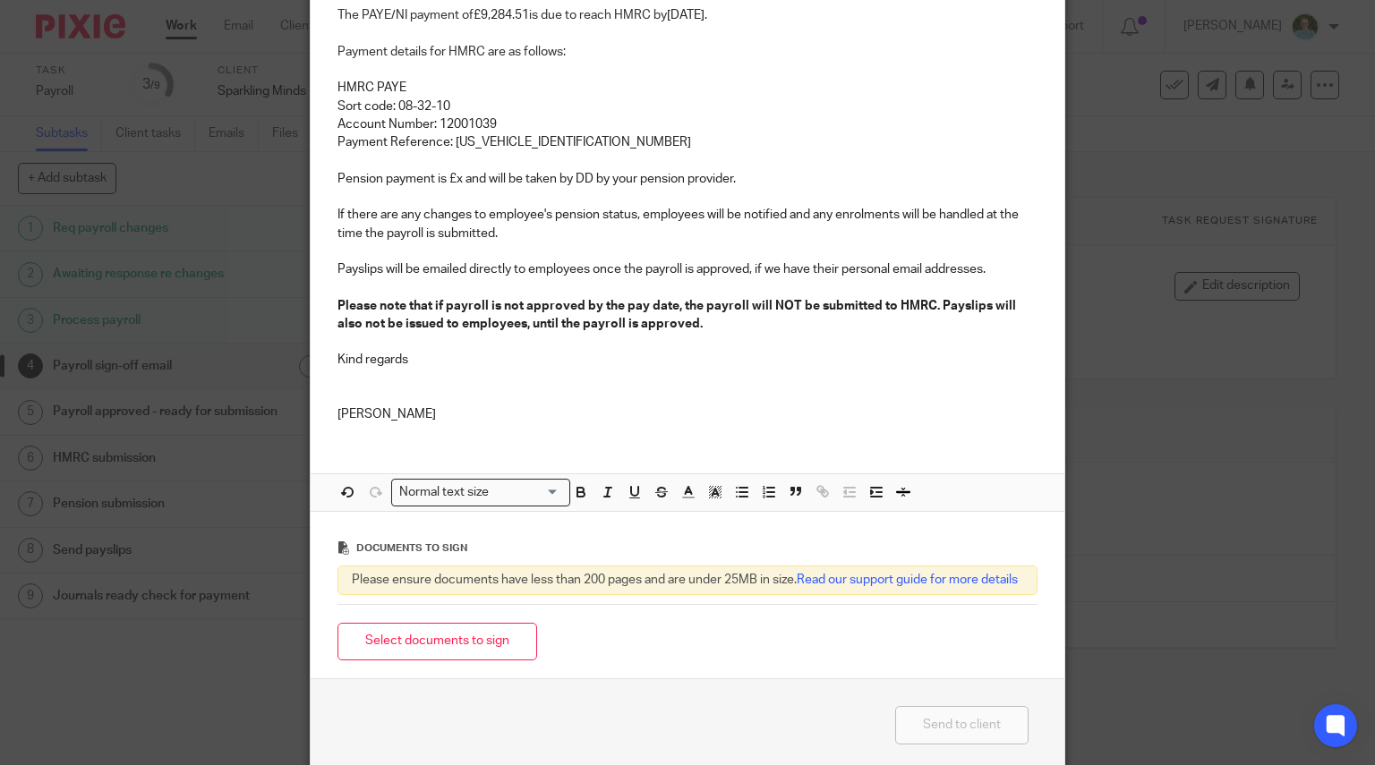
click at [458, 182] on p "Pension payment is £x and will be taken by DD by your pension provider." at bounding box center [687, 179] width 701 height 18
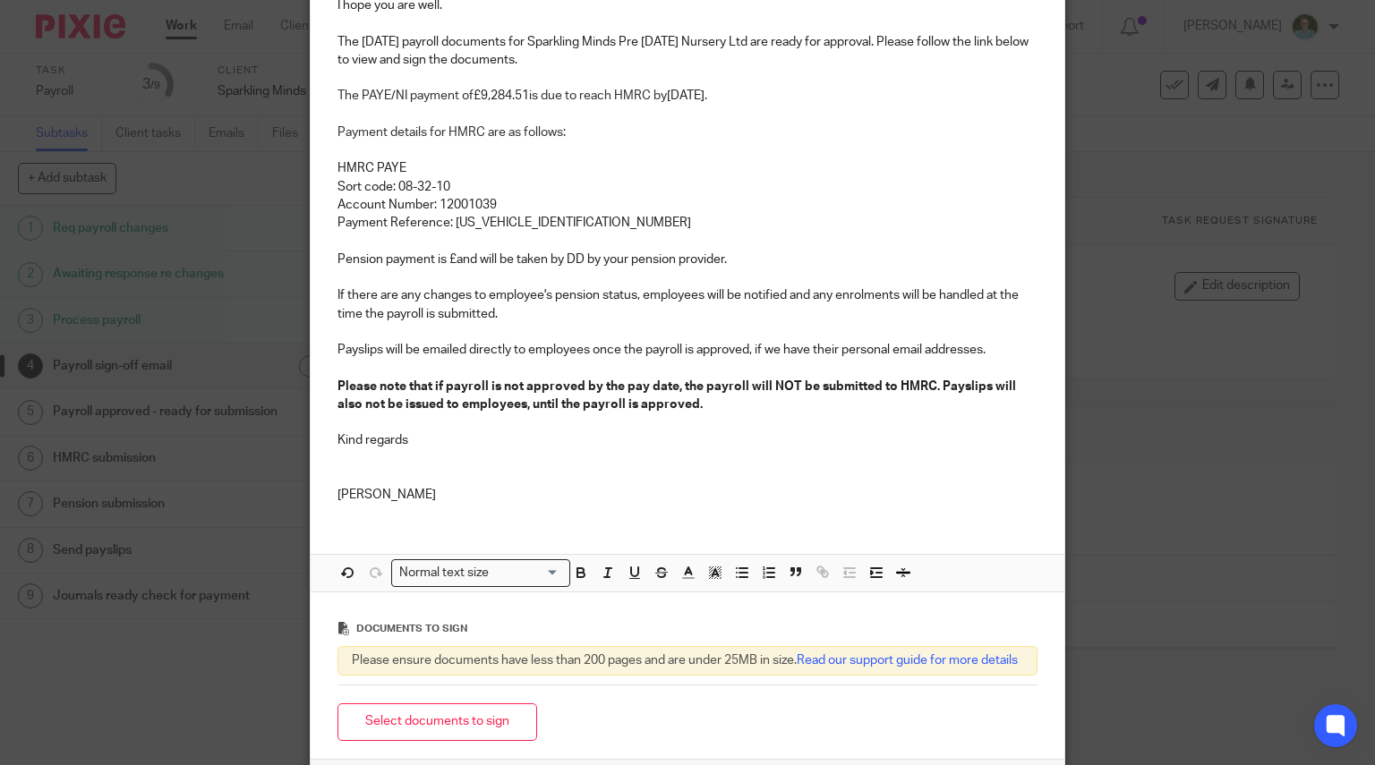
scroll to position [179, 0]
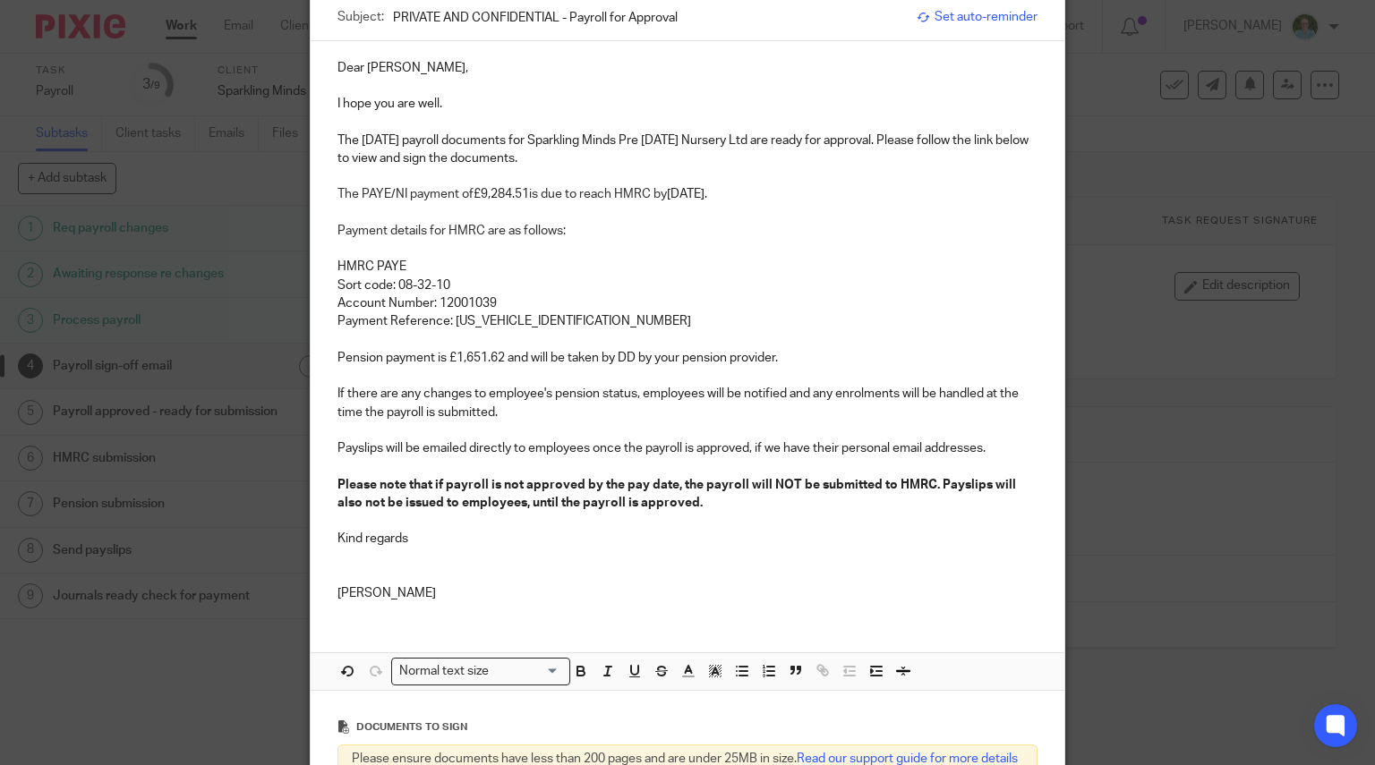
click at [554, 390] on p "If there are any changes to employee's pension status, employees will be notifi…" at bounding box center [687, 403] width 701 height 37
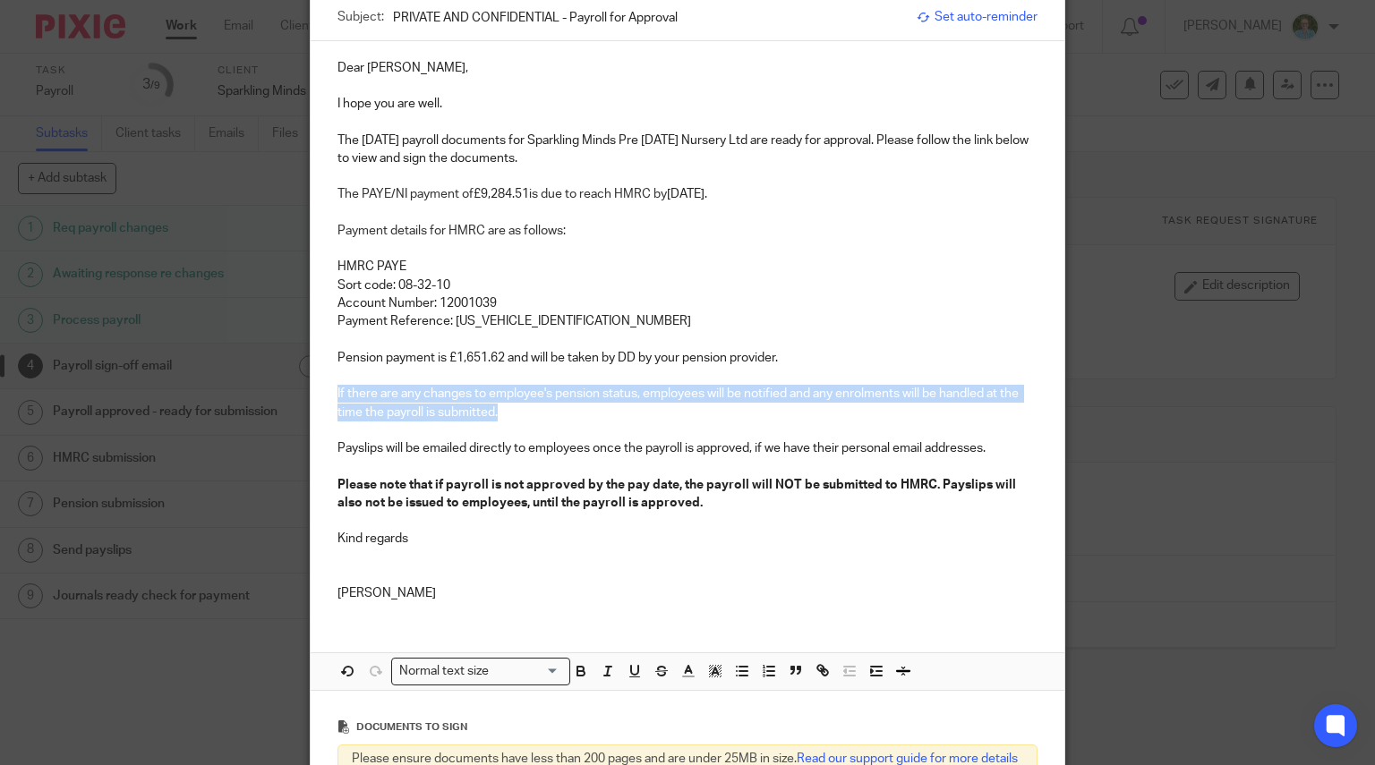
drag, startPoint x: 508, startPoint y: 415, endPoint x: 322, endPoint y: 389, distance: 187.9
click at [322, 389] on div "Dear [PERSON_NAME], I hope you are well. The [DATE] payroll documents for Spark…" at bounding box center [688, 328] width 754 height 575
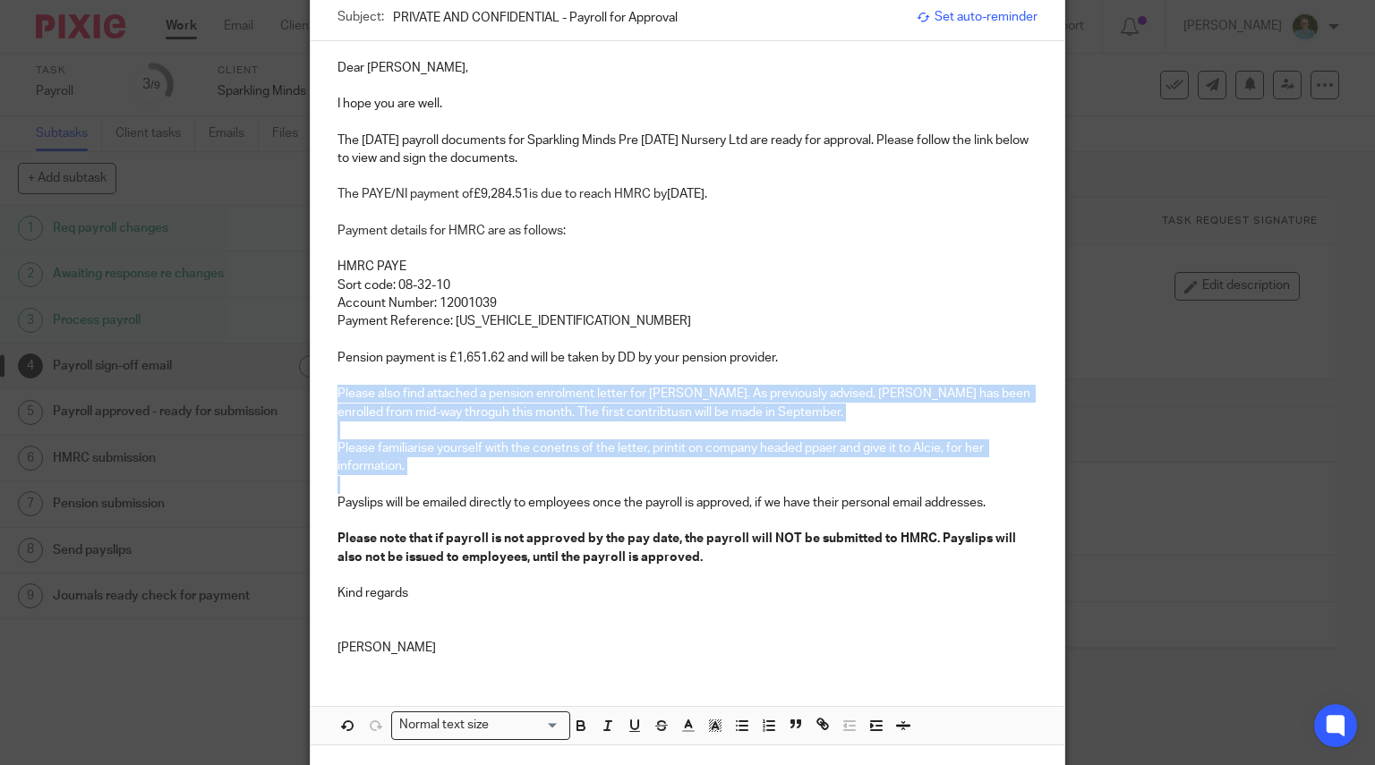
drag, startPoint x: 457, startPoint y: 478, endPoint x: 315, endPoint y: 401, distance: 161.8
click at [315, 401] on div "Dear [PERSON_NAME], I hope you are well. The [DATE] payroll documents for Spark…" at bounding box center [688, 356] width 754 height 630
click at [578, 722] on icon "button" at bounding box center [581, 726] width 16 height 16
click at [610, 558] on strong "Please note that if payroll is not approved by the pay date, the payroll will N…" at bounding box center [677, 547] width 681 height 30
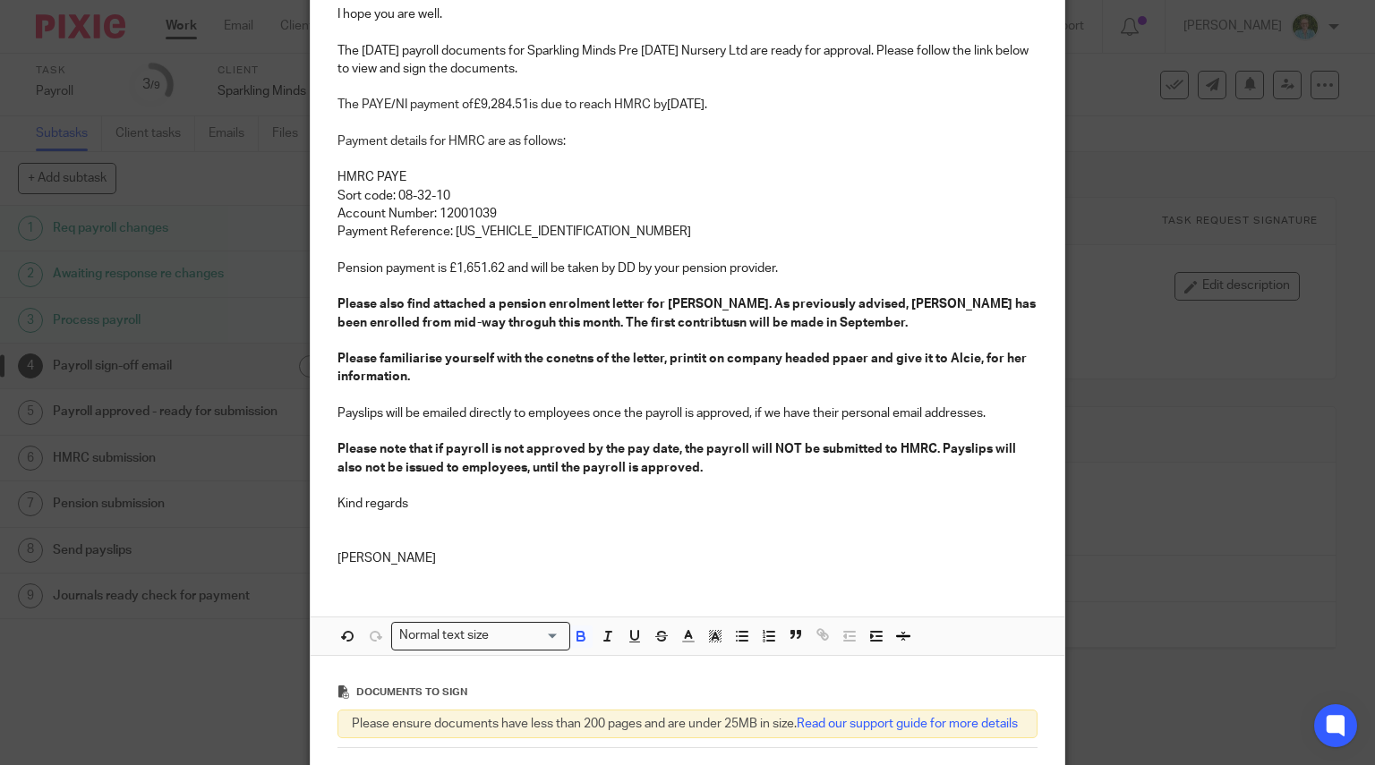
scroll to position [358, 0]
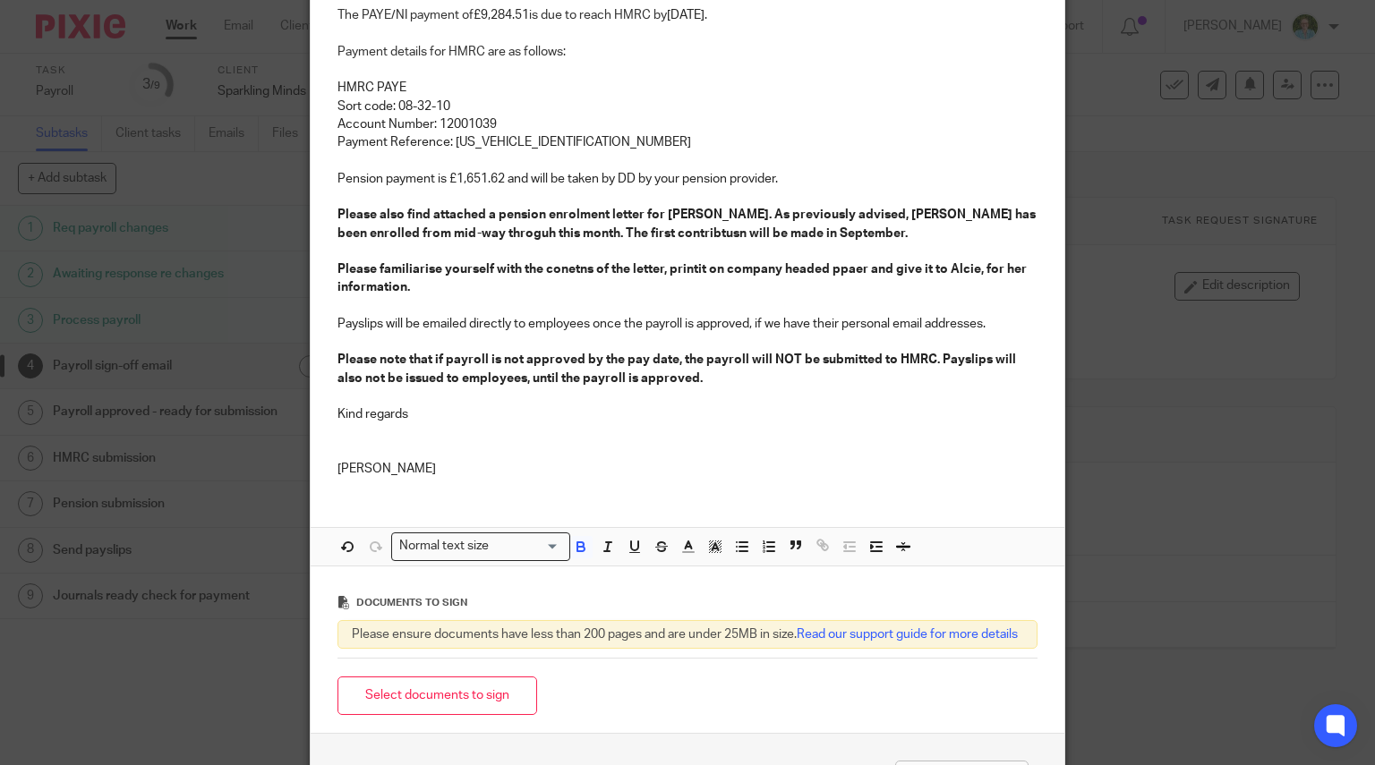
click at [651, 227] on strong "Please also find attached a pension enrolment letter for [PERSON_NAME]. As prev…" at bounding box center [687, 224] width 701 height 30
click at [882, 239] on p "Please also find attached a pension enrolment letter for [PERSON_NAME]. As prev…" at bounding box center [687, 224] width 701 height 37
click at [569, 273] on strong "Please familiarise yourself with the consents of the letter, printit on company…" at bounding box center [686, 278] width 698 height 30
click at [406, 311] on p at bounding box center [687, 306] width 701 height 18
click at [489, 338] on p at bounding box center [687, 342] width 701 height 18
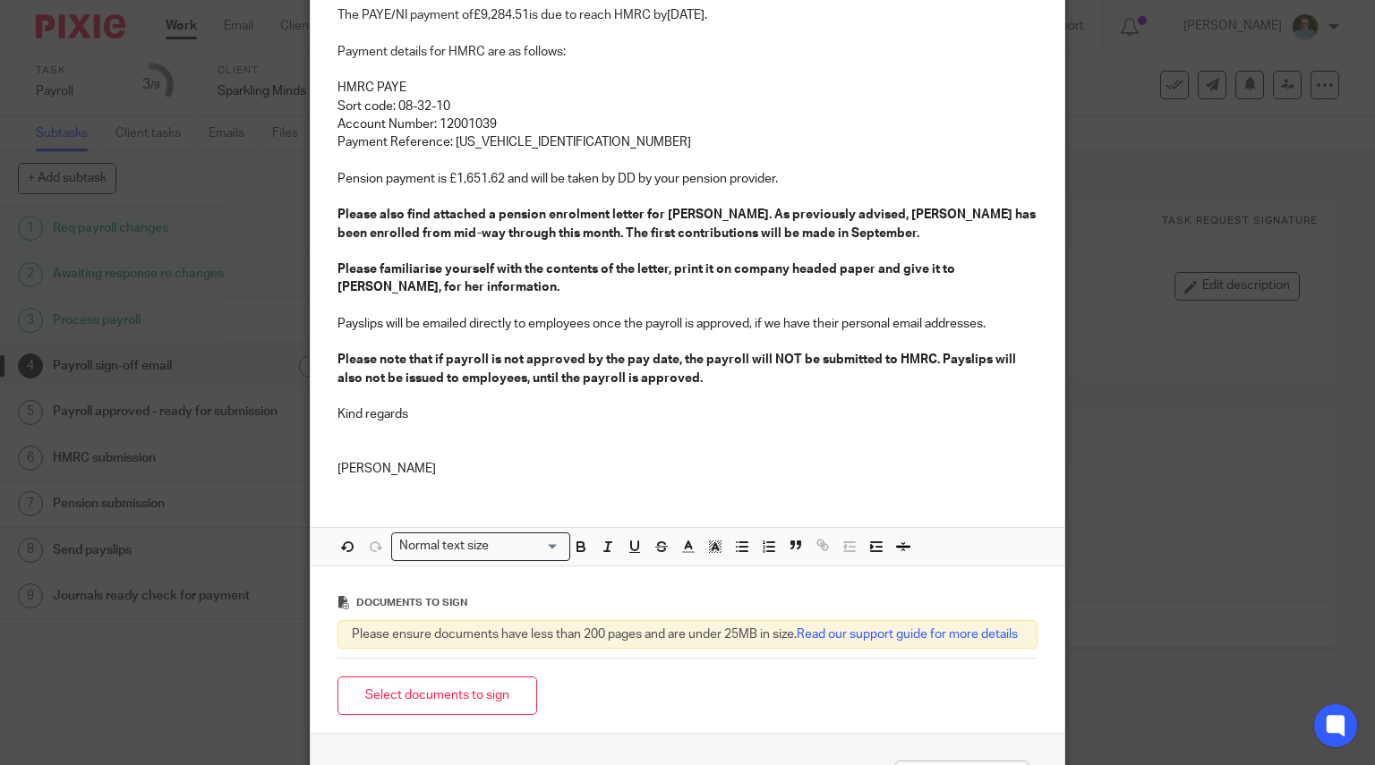
click at [497, 418] on p "Kind regards" at bounding box center [687, 414] width 701 height 18
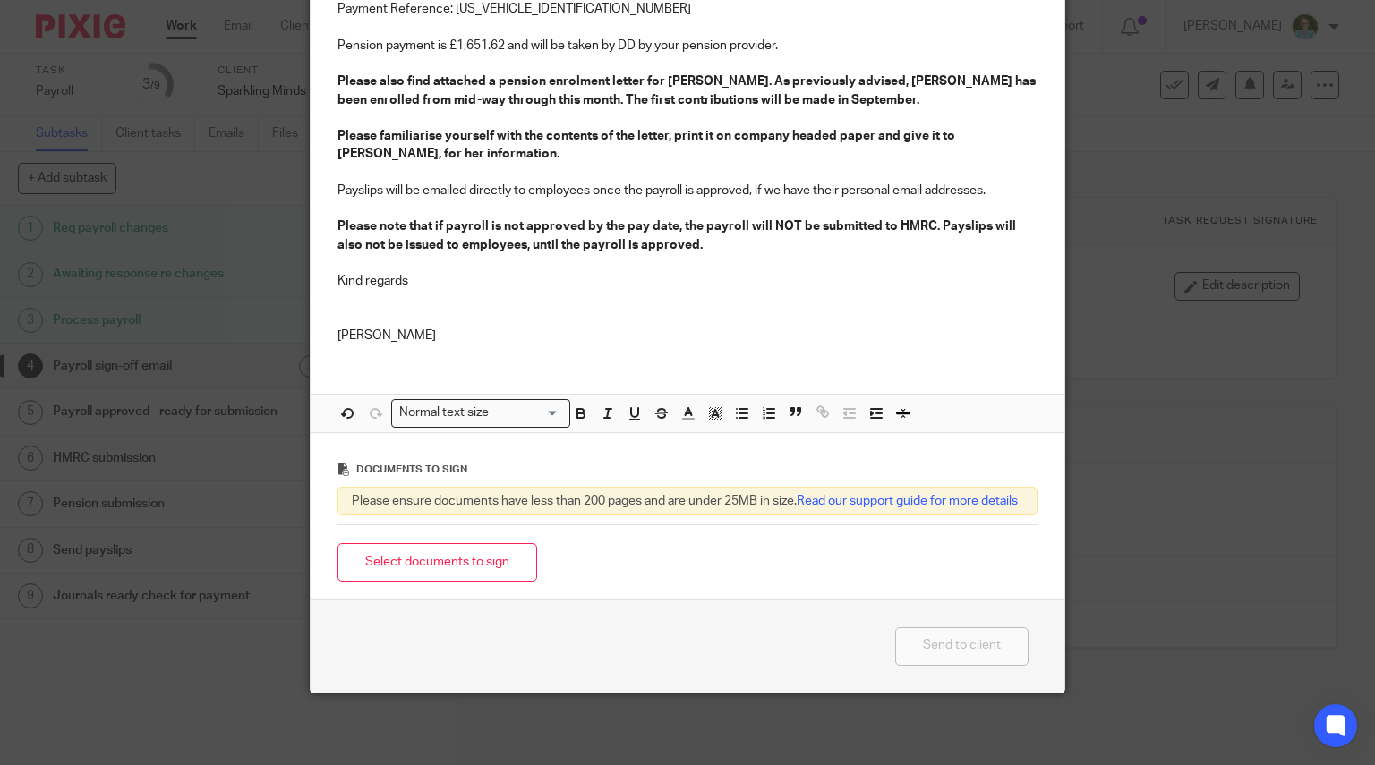
scroll to position [505, 0]
click at [462, 556] on button "Select documents to sign" at bounding box center [437, 562] width 200 height 38
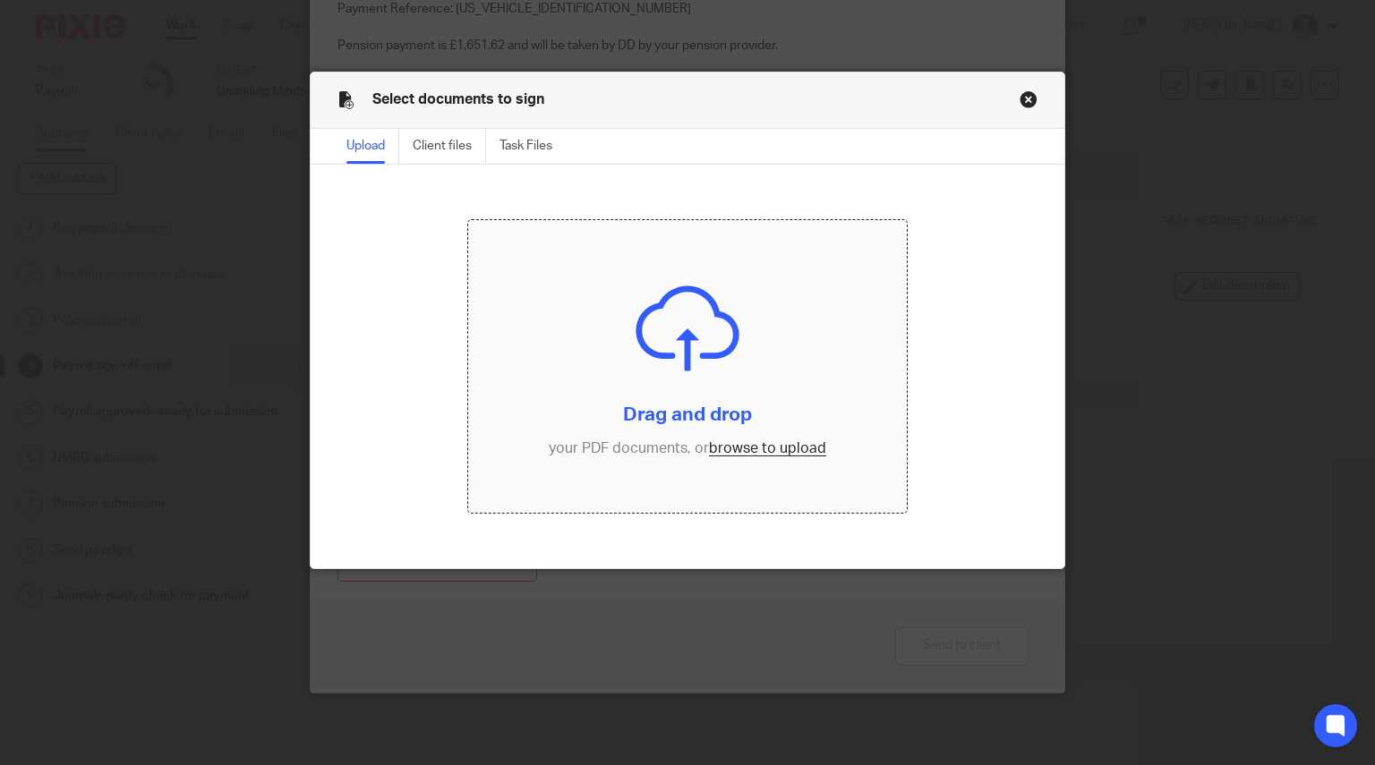
click at [656, 309] on input "file" at bounding box center [687, 366] width 438 height 293
click at [1020, 98] on button "Close modal" at bounding box center [1028, 99] width 18 height 18
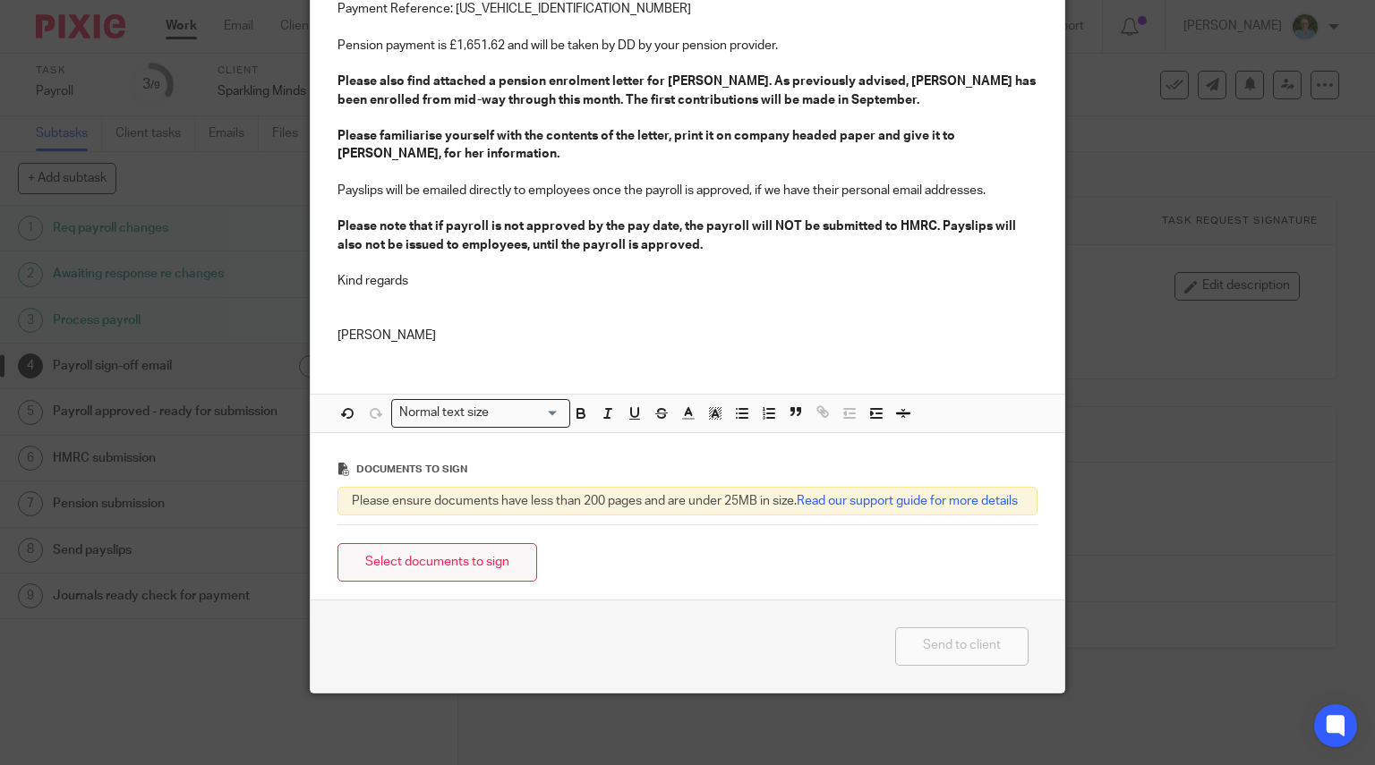
click at [433, 566] on button "Select documents to sign" at bounding box center [437, 562] width 200 height 38
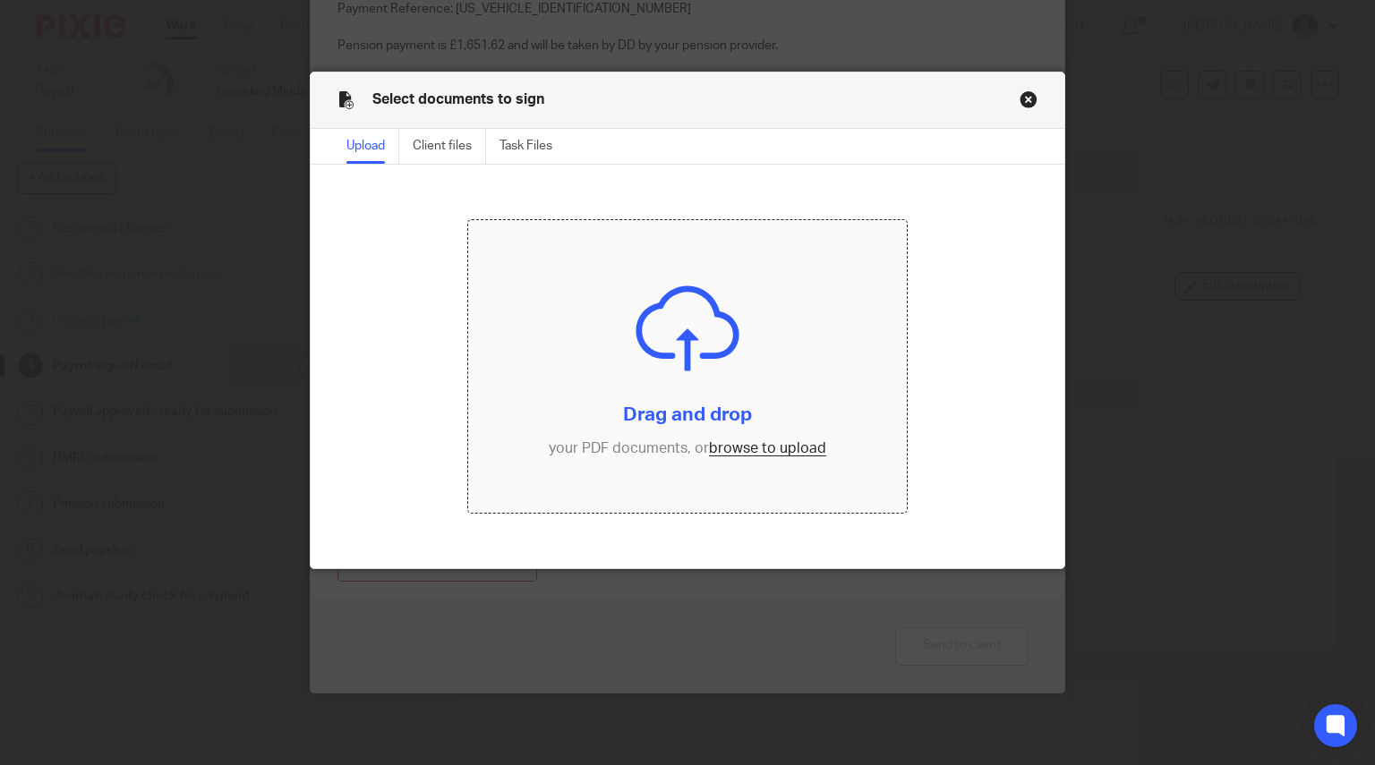
click at [619, 353] on input "file" at bounding box center [687, 366] width 438 height 293
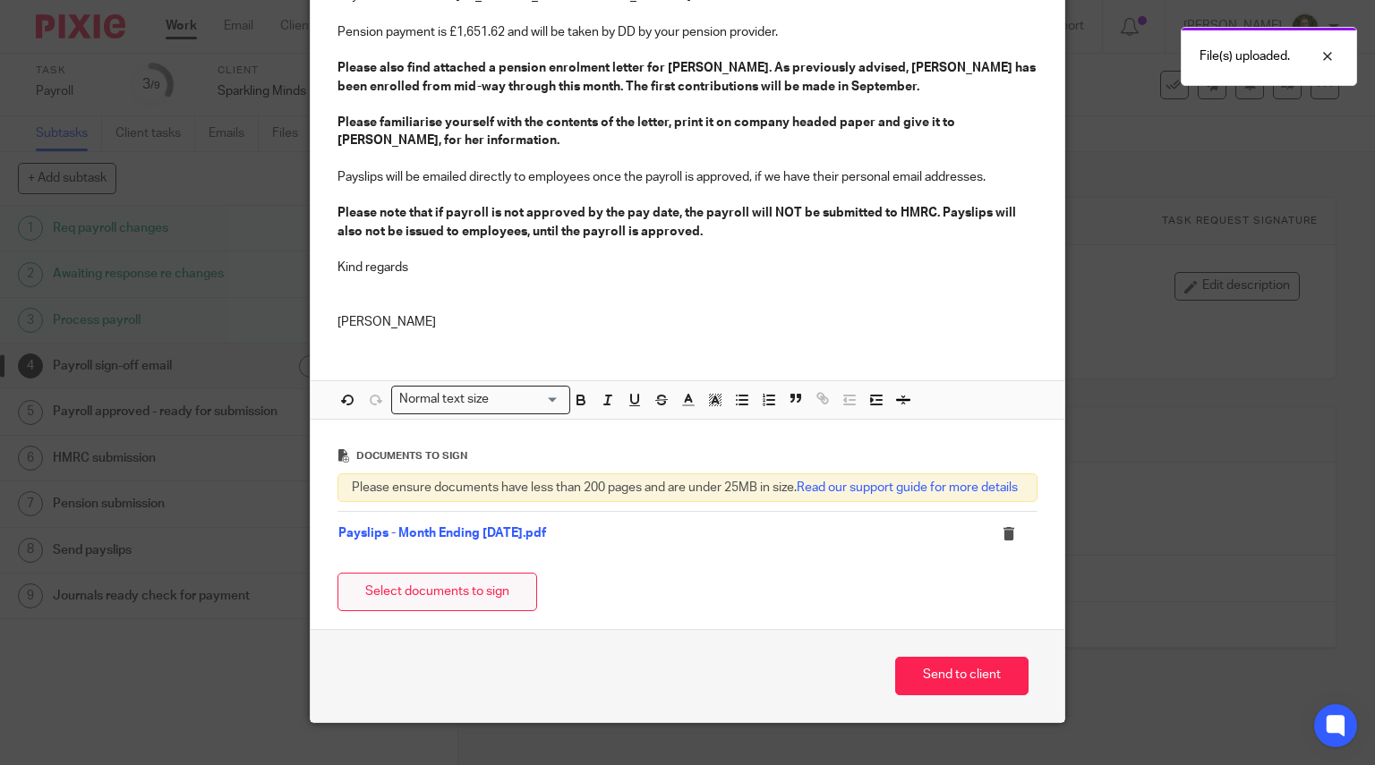
click at [369, 599] on button "Select documents to sign" at bounding box center [437, 592] width 200 height 38
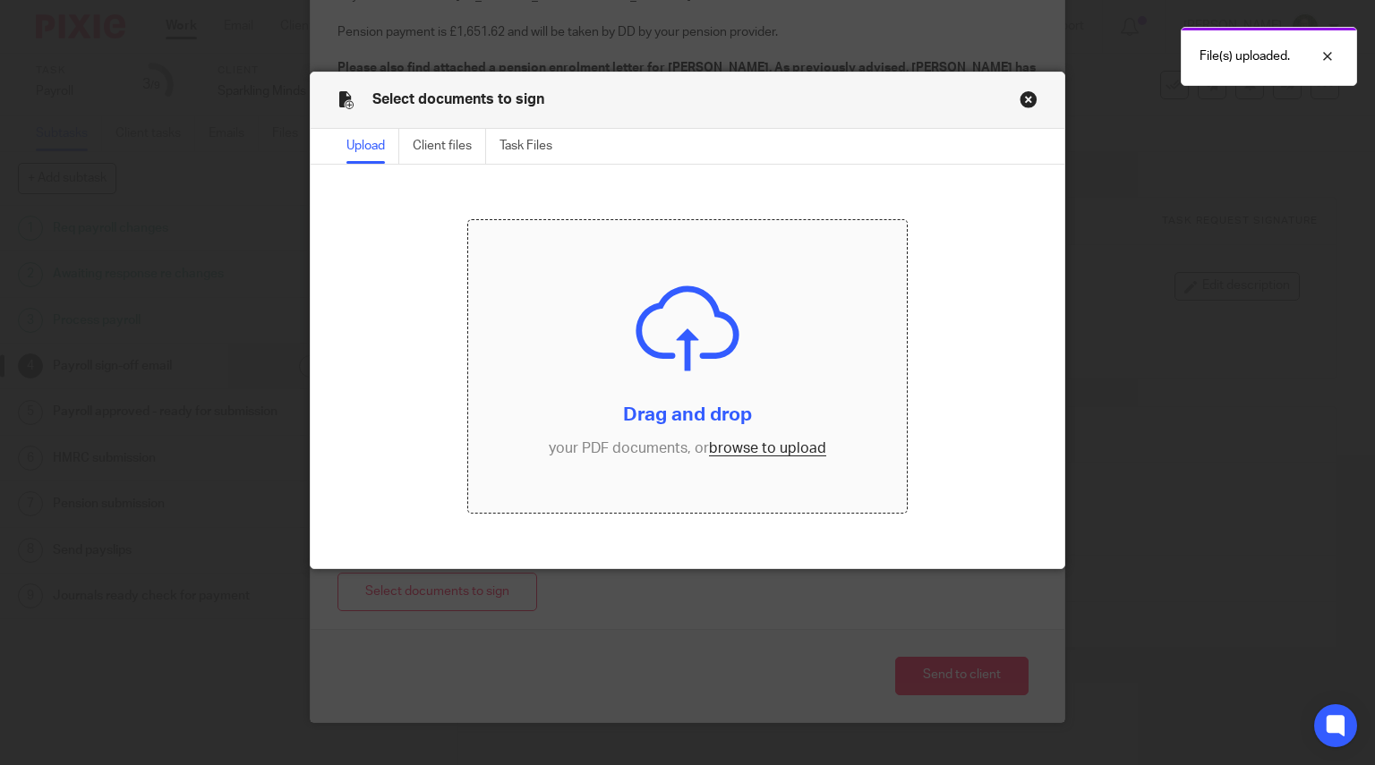
click at [659, 361] on input "file" at bounding box center [687, 366] width 438 height 293
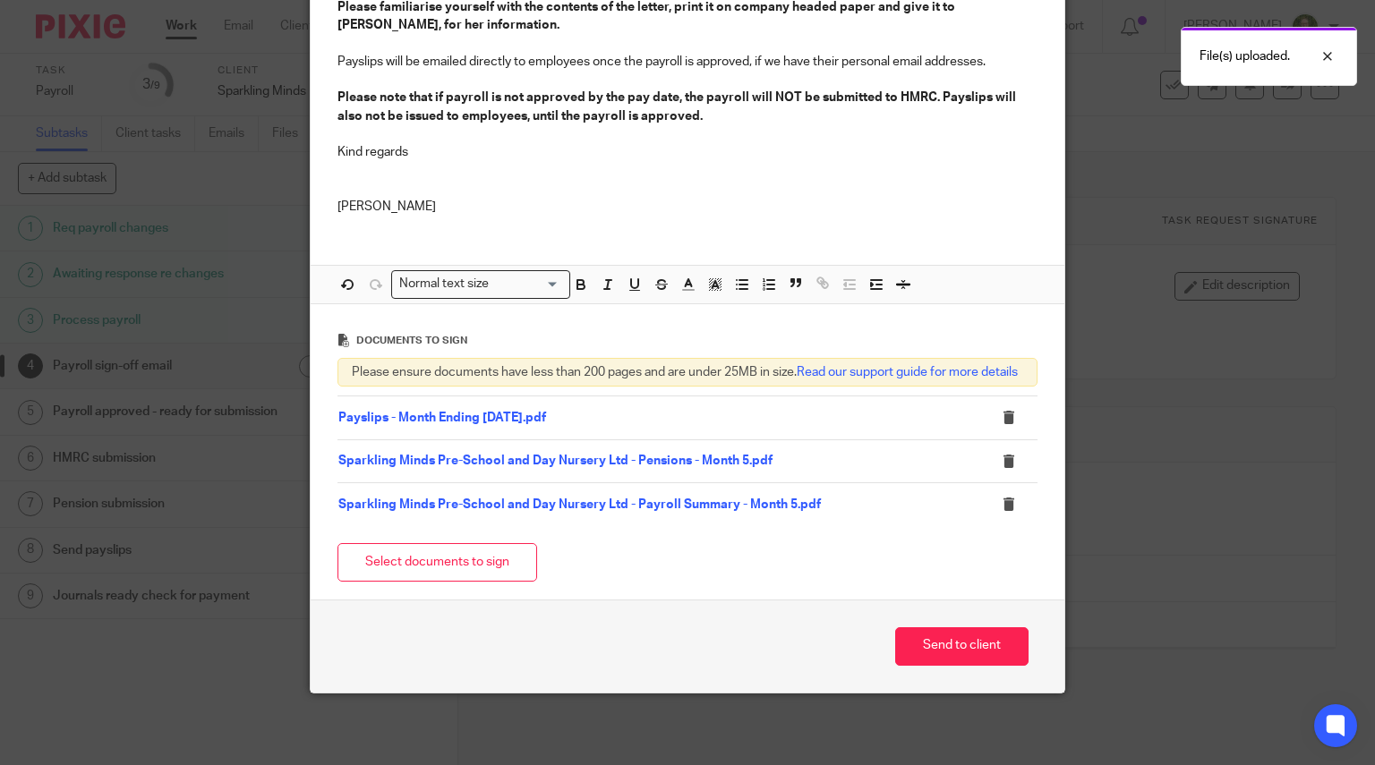
scroll to position [634, 0]
click at [473, 562] on button "Select documents to sign" at bounding box center [437, 562] width 200 height 38
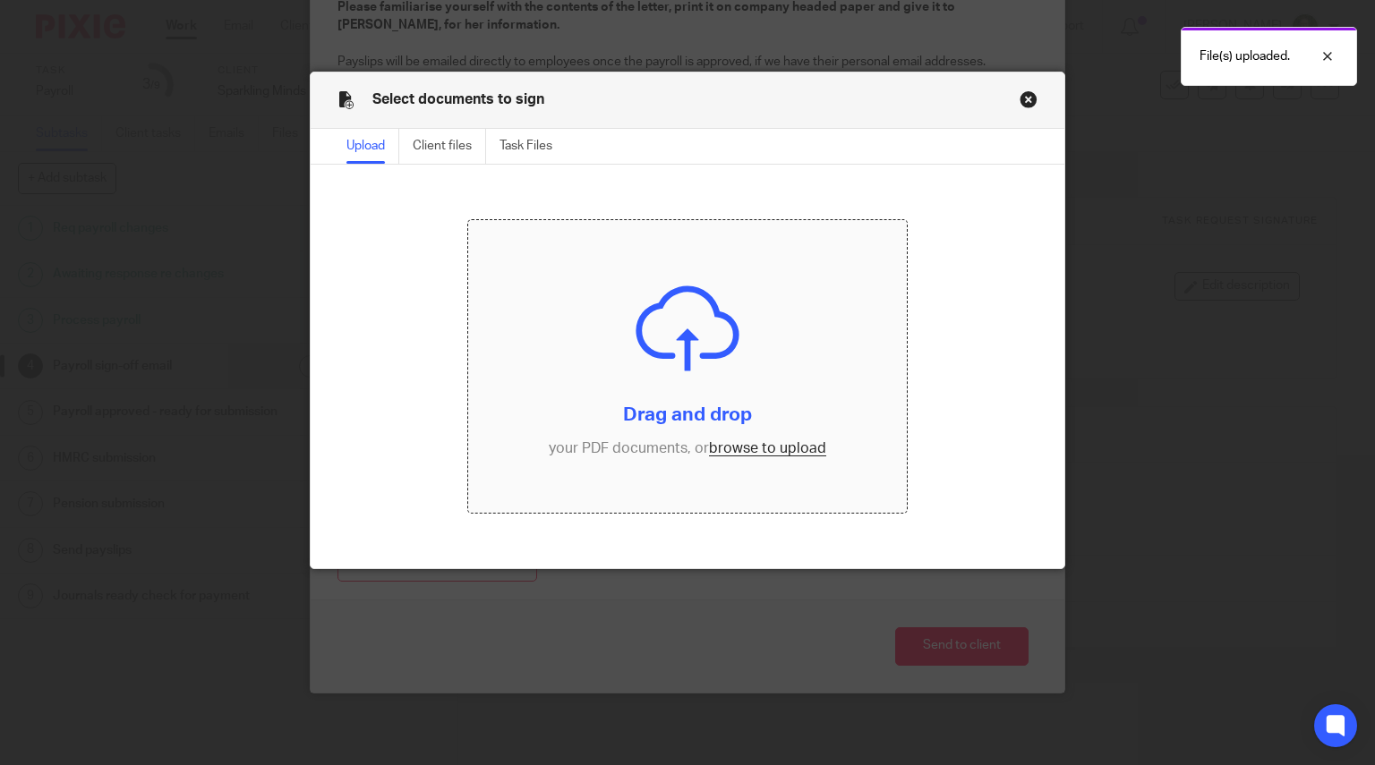
click at [659, 335] on input "file" at bounding box center [687, 366] width 438 height 293
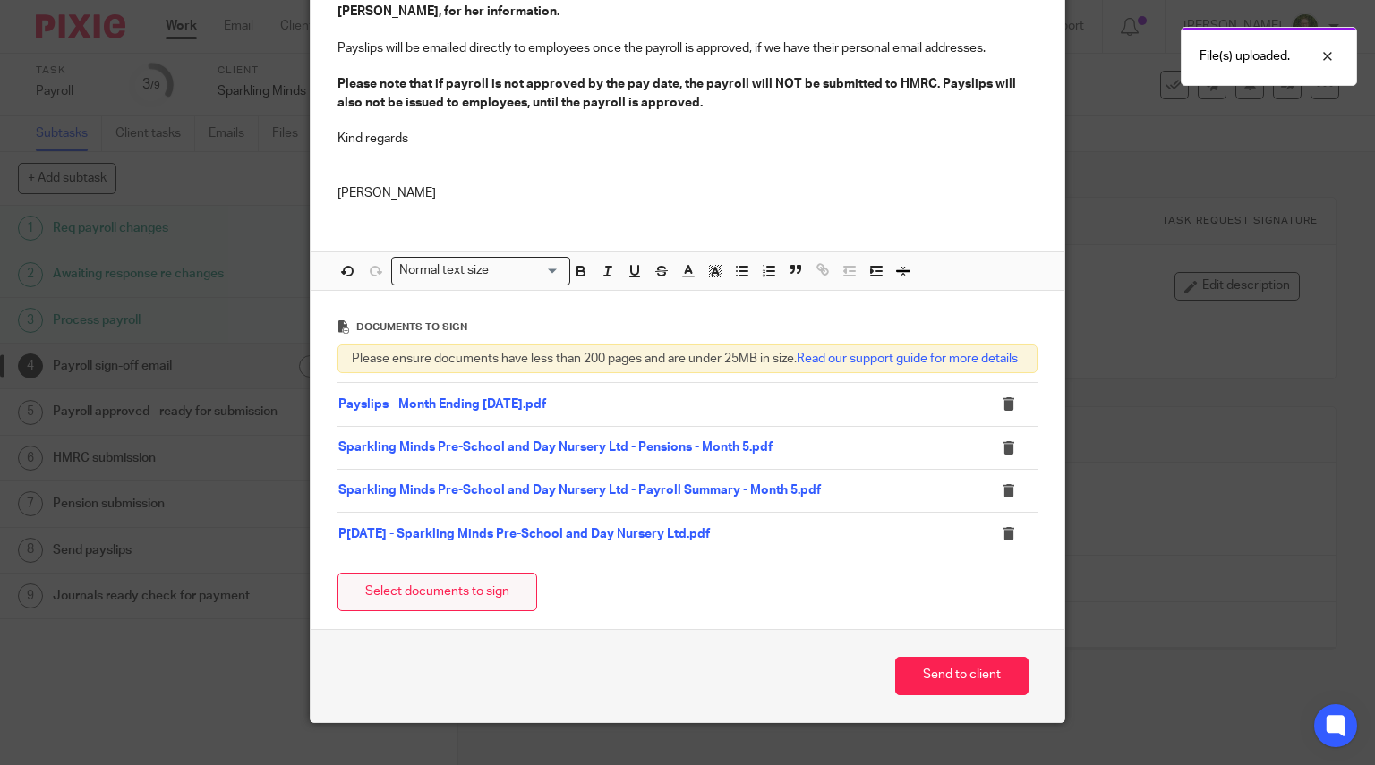
click at [367, 611] on button "Select documents to sign" at bounding box center [437, 592] width 200 height 38
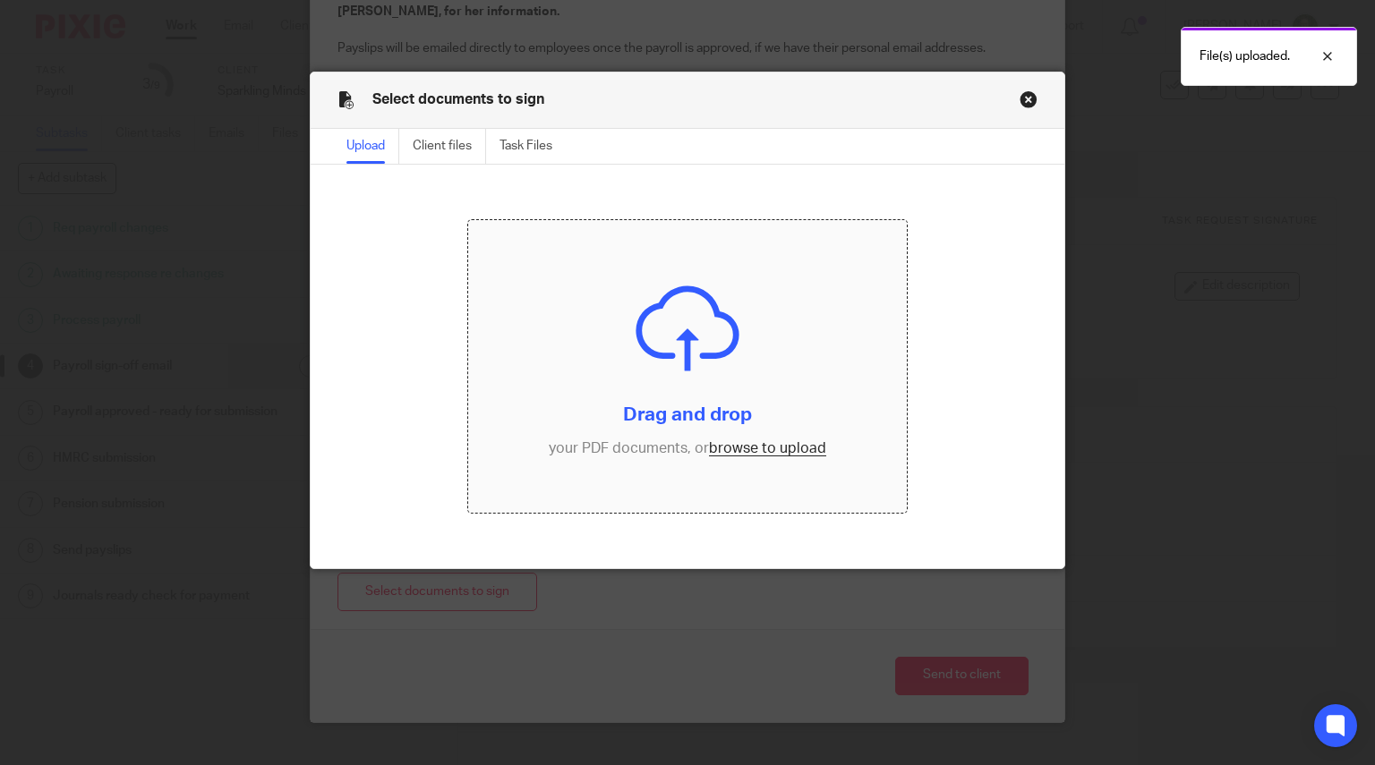
click at [616, 318] on input "file" at bounding box center [687, 366] width 438 height 293
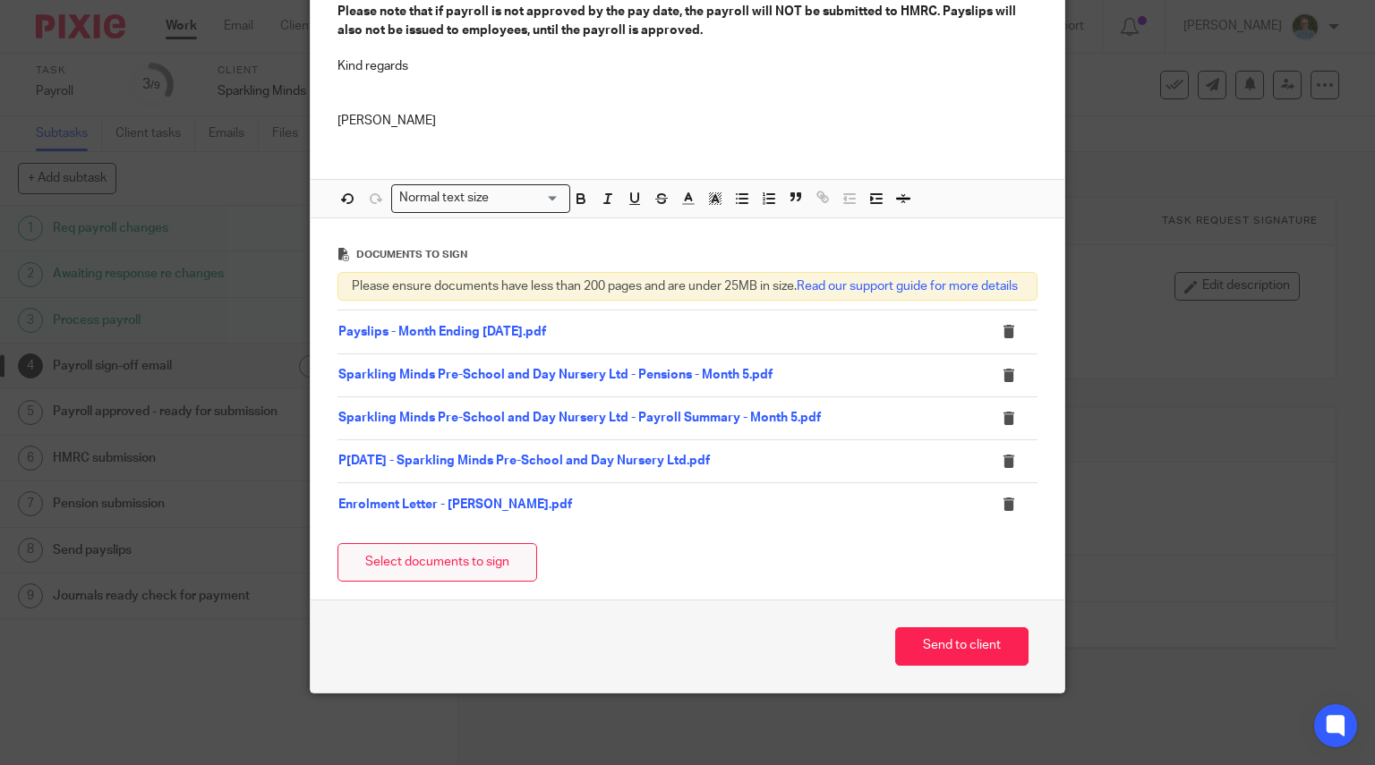
scroll to position [719, 0]
click at [947, 641] on button "Send to client" at bounding box center [961, 646] width 133 height 38
